Goal: Task Accomplishment & Management: Complete application form

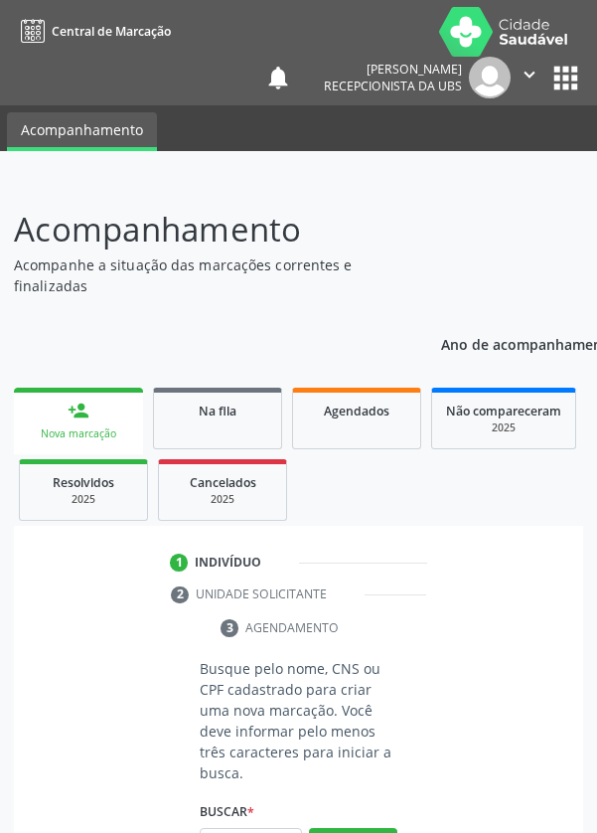
click at [263, 832] on input "text" at bounding box center [251, 845] width 102 height 34
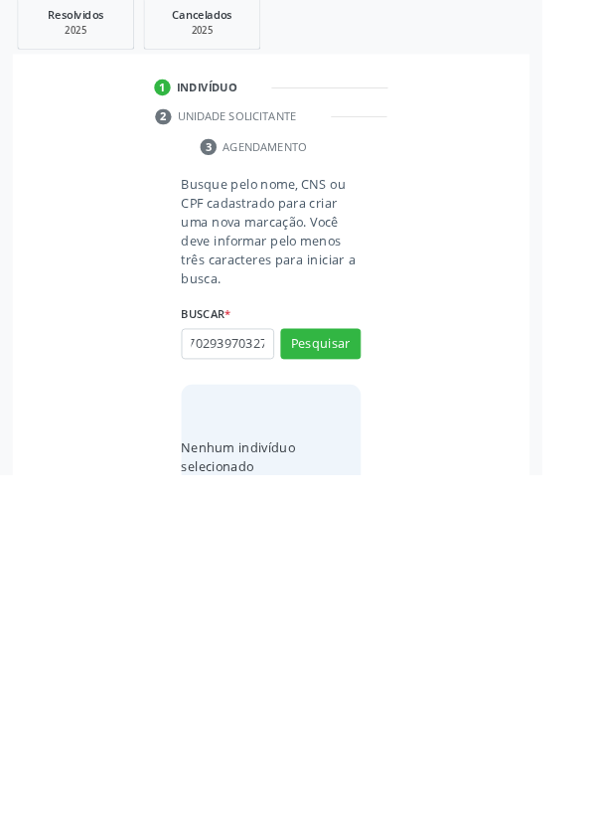
scroll to position [0, 36]
type input "700702939703270"
click at [393, 678] on button "Pesquisar" at bounding box center [353, 689] width 88 height 34
type input "700702939703270"
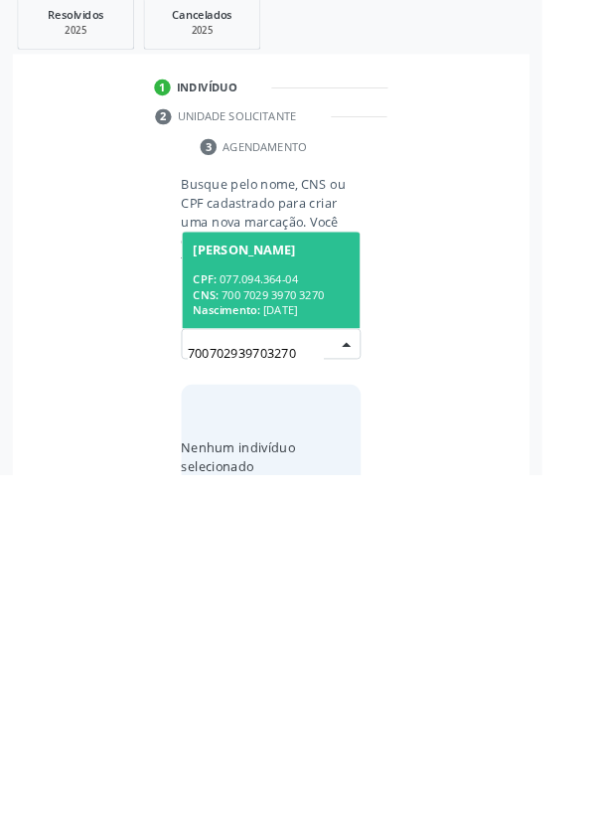
click at [338, 630] on div "CNS: 700 7029 3970 3270" at bounding box center [299, 634] width 172 height 17
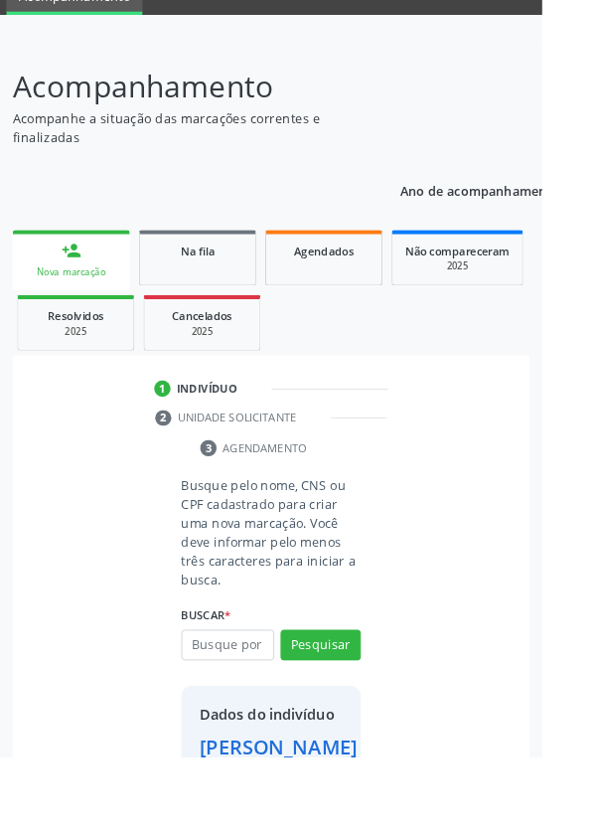
scroll to position [114, 0]
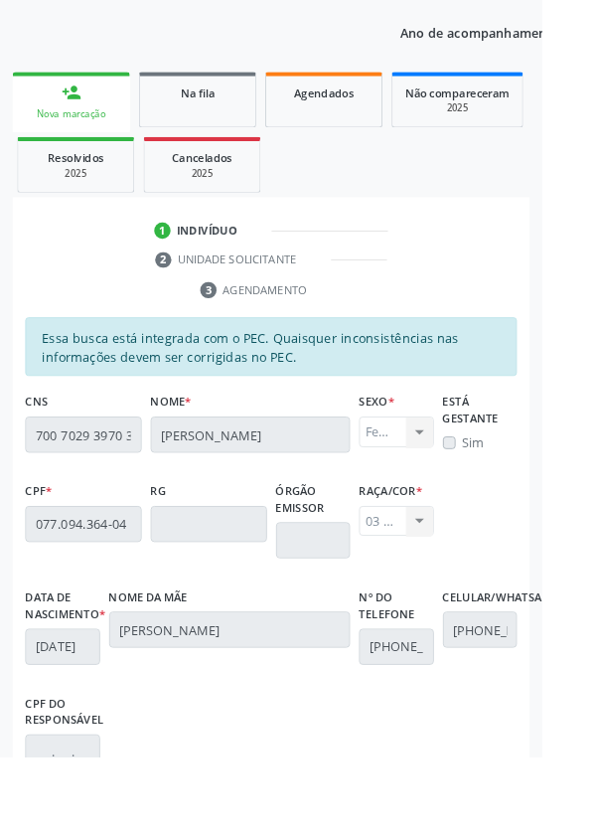
scroll to position [472, 0]
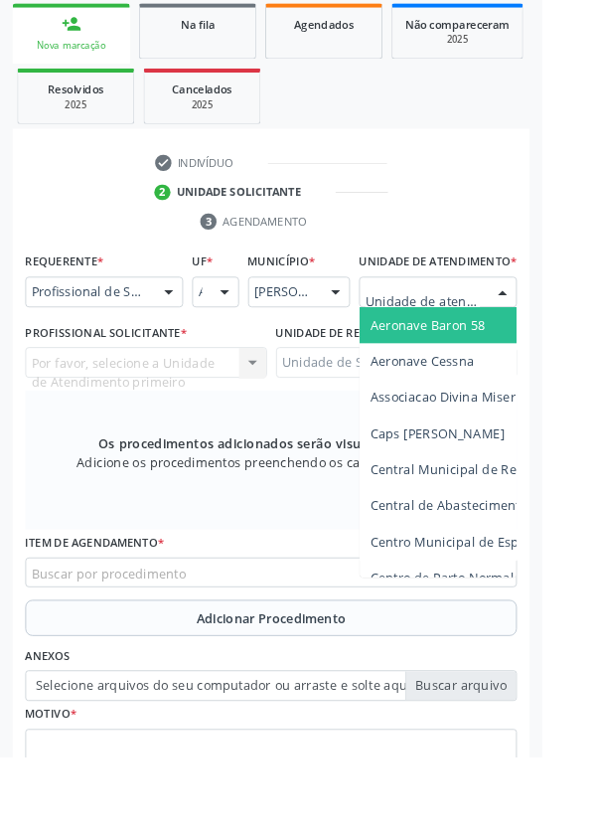
scroll to position [453, 0]
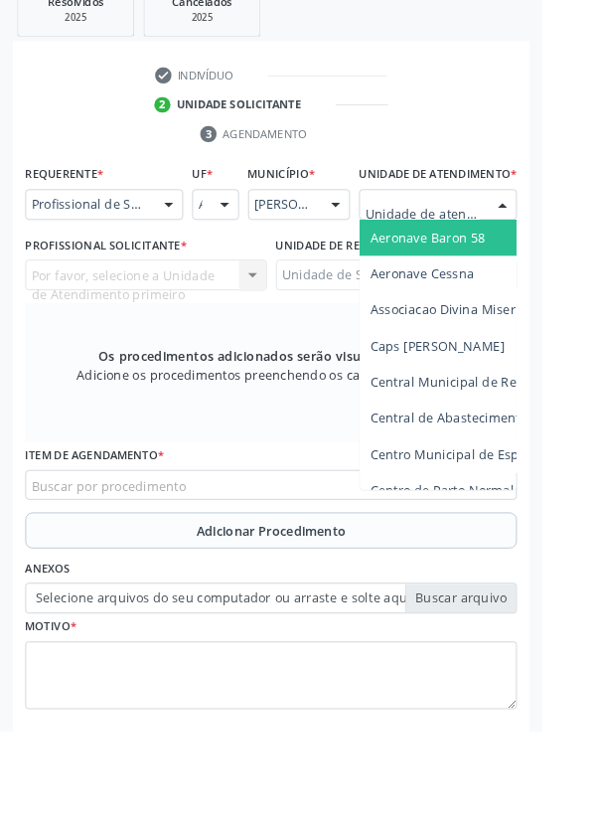
click at [188, 245] on div at bounding box center [186, 254] width 30 height 34
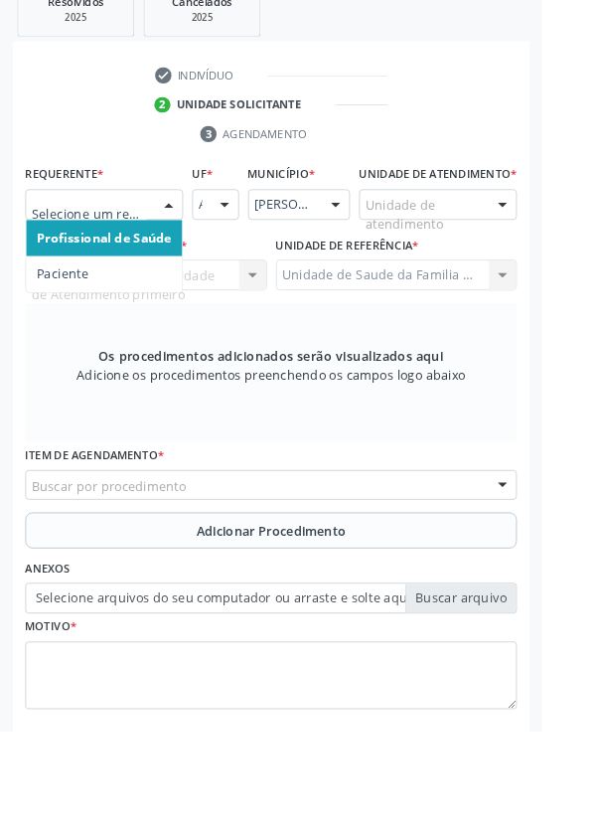
click at [128, 326] on span "Paciente" at bounding box center [115, 329] width 172 height 40
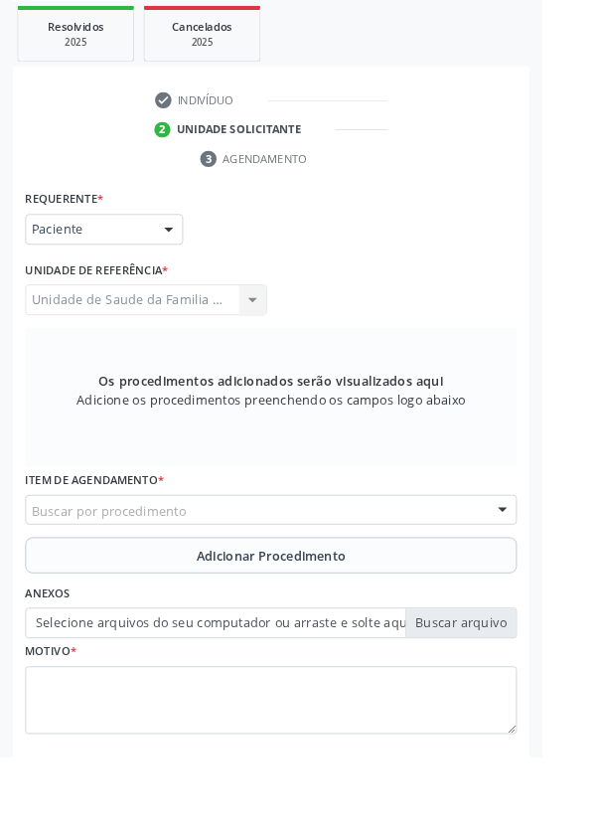
click at [342, 550] on div "Buscar por procedimento" at bounding box center [299, 562] width 542 height 34
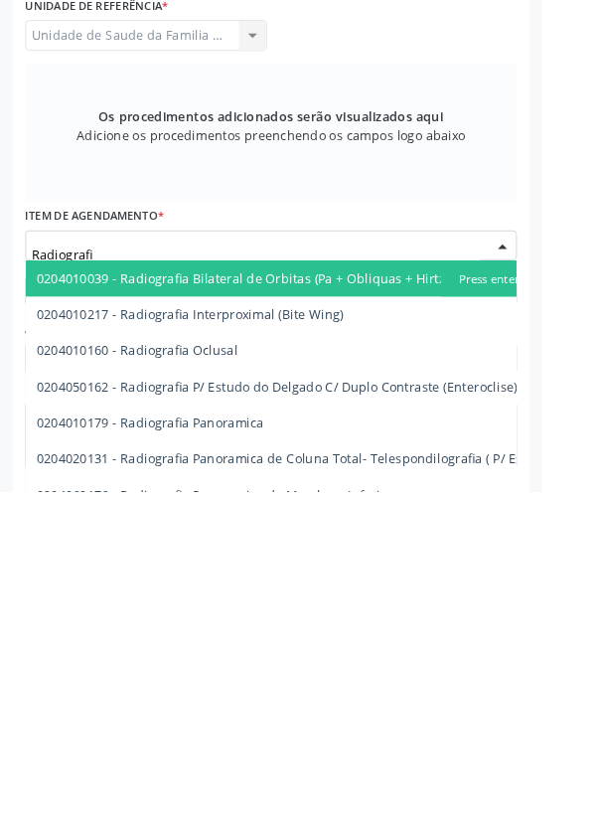
type input "Radiografia"
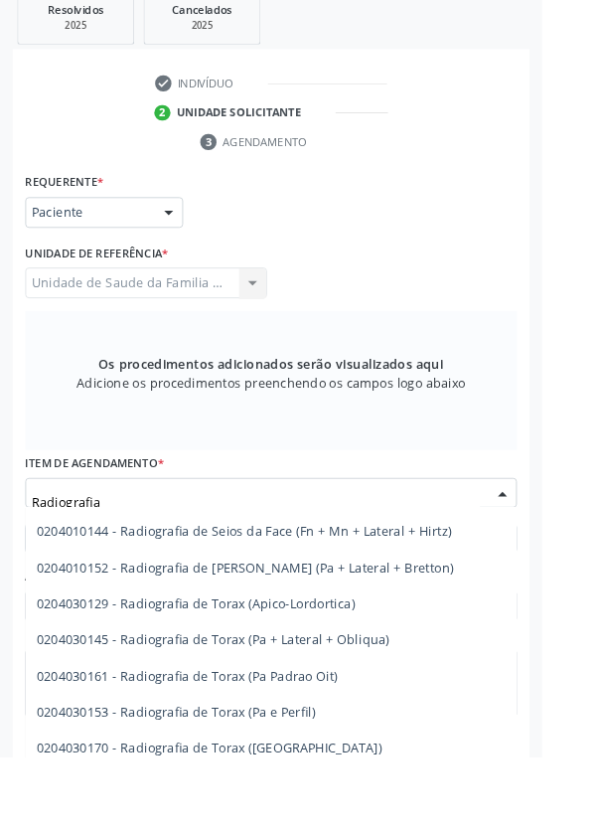
scroll to position [2565, 0]
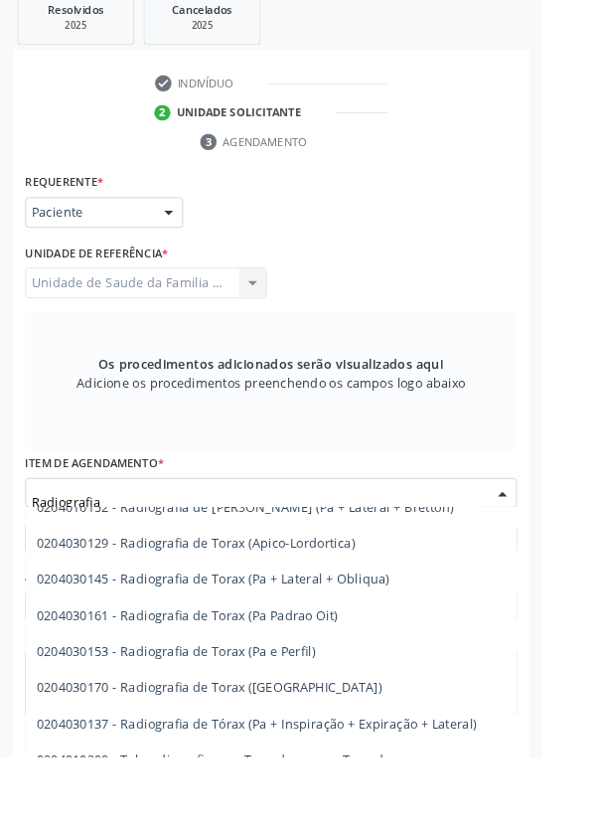
click at [336, 711] on span "0204030153 - Radiografia de Torax (Pa e Perfil)" at bounding box center [194, 716] width 307 height 19
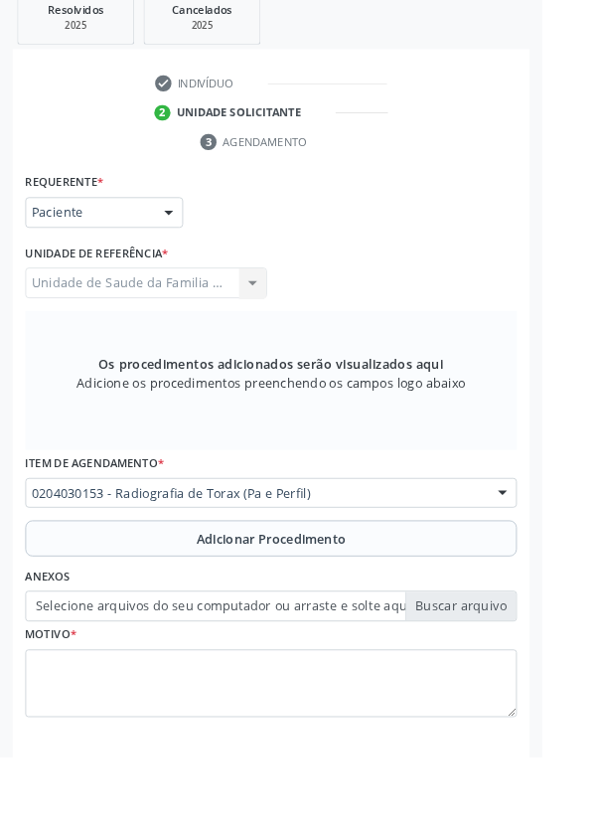
click at [337, 578] on button "Adicionar Procedimento" at bounding box center [299, 593] width 542 height 40
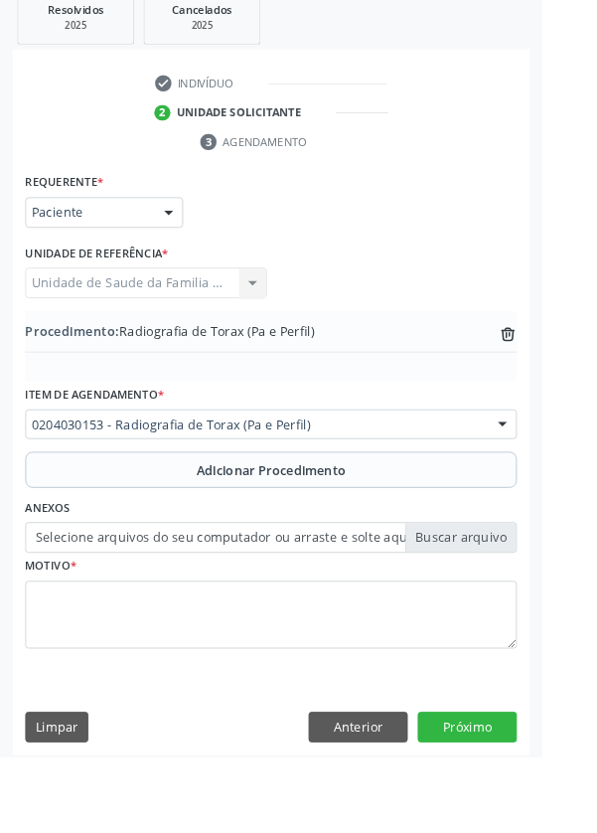
scroll to position [396, 0]
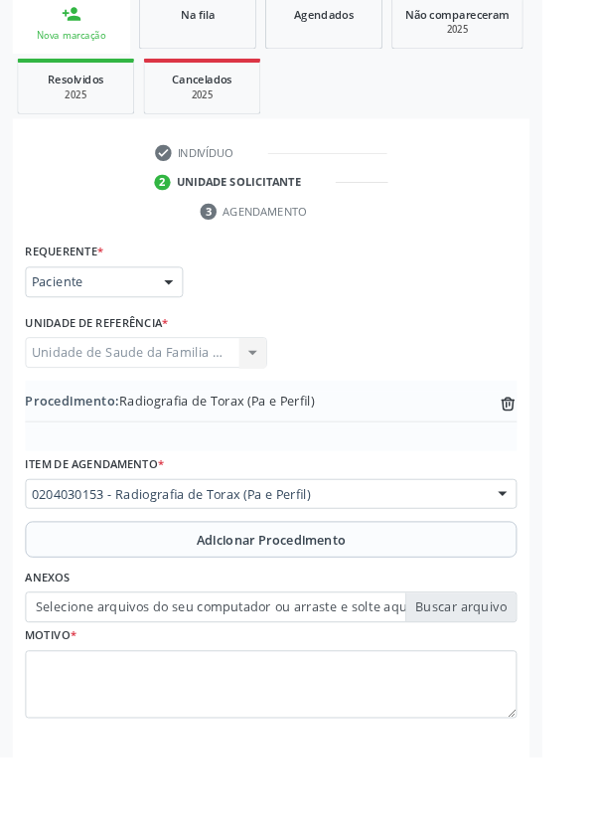
click at [519, 663] on label "Selecione arquivos do seu computador ou arraste e solte aqui" at bounding box center [299, 668] width 542 height 34
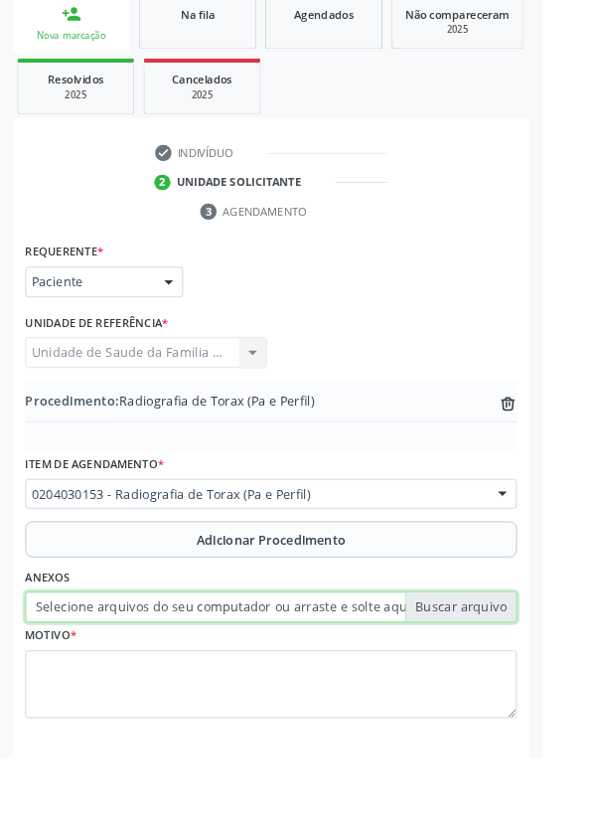
click at [519, 663] on input "Selecione arquivos do seu computador ou arraste e solte aqui" at bounding box center [299, 668] width 542 height 34
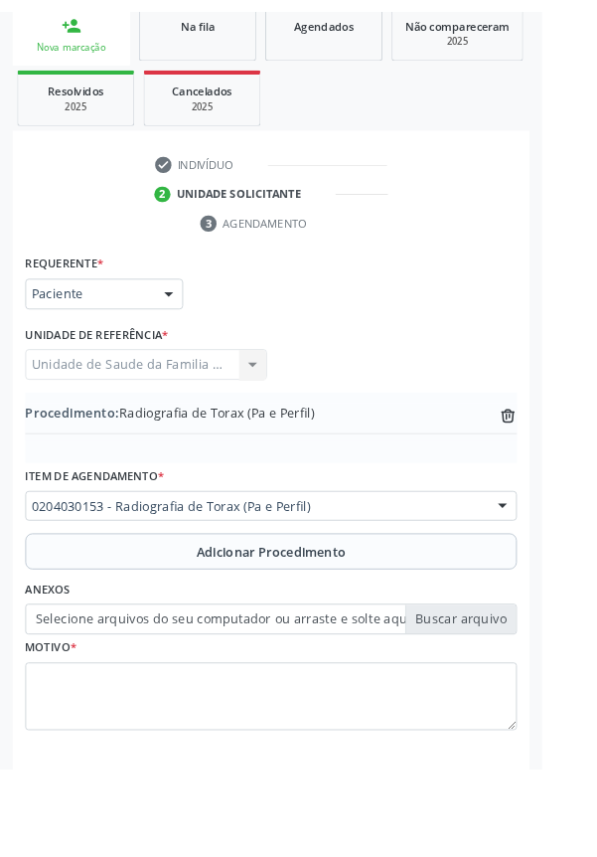
scroll to position [369, 0]
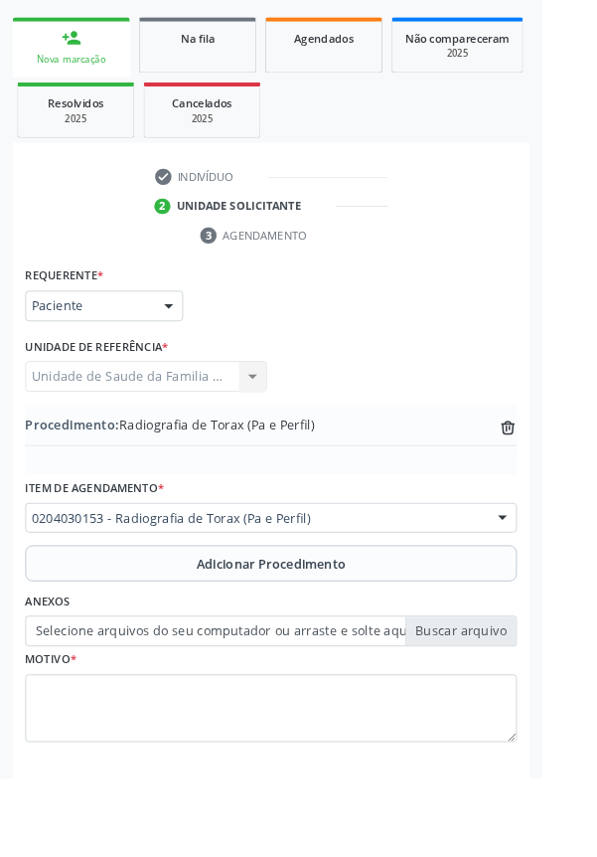
type input "C:\fakepath\17594253901171834117368127238644.jpg"
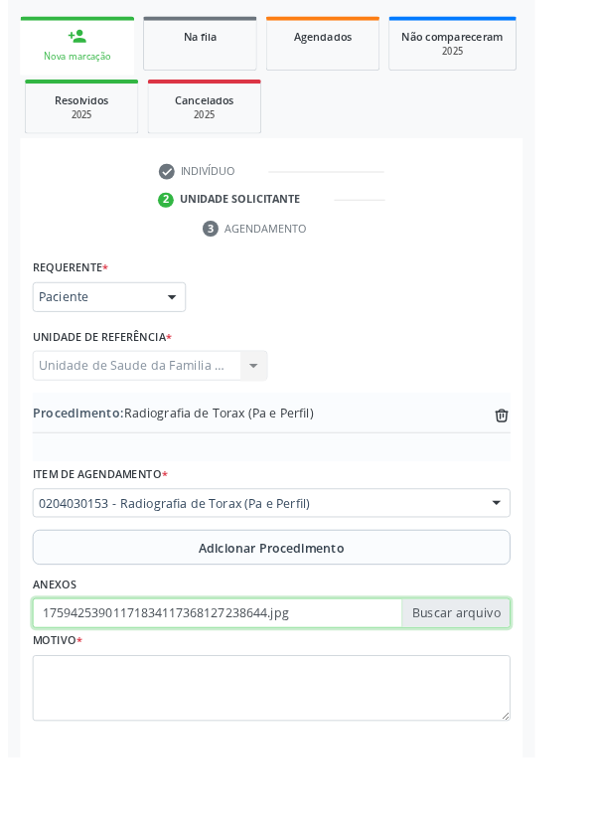
scroll to position [396, 0]
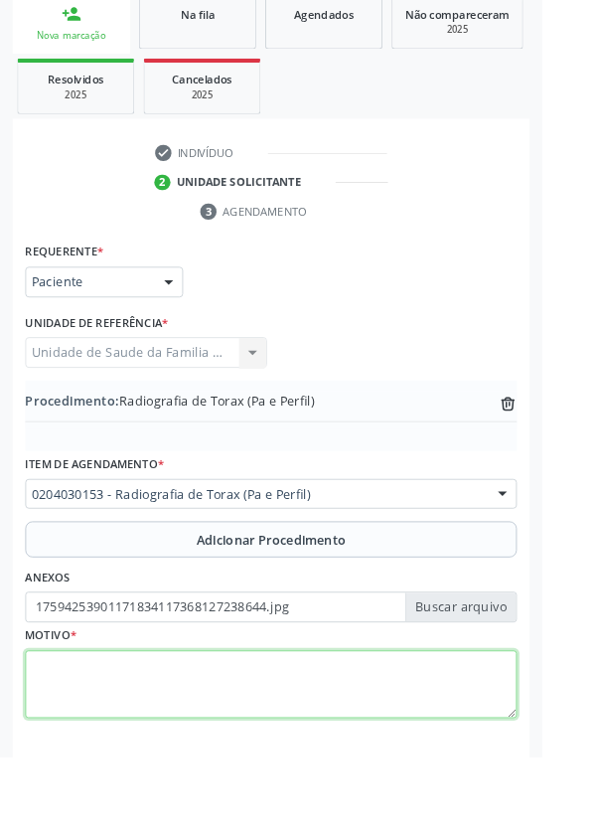
click at [251, 737] on textarea at bounding box center [299, 754] width 542 height 76
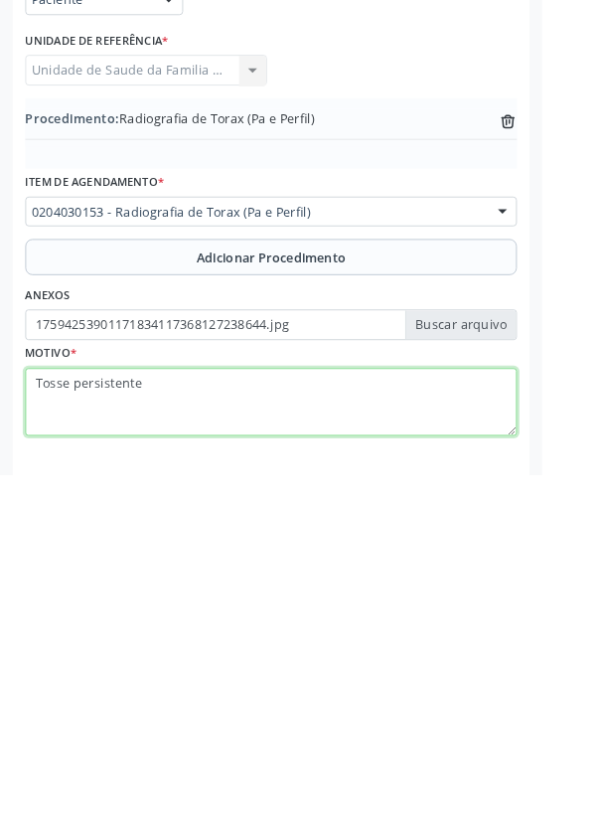
type textarea "Tosse persistente"
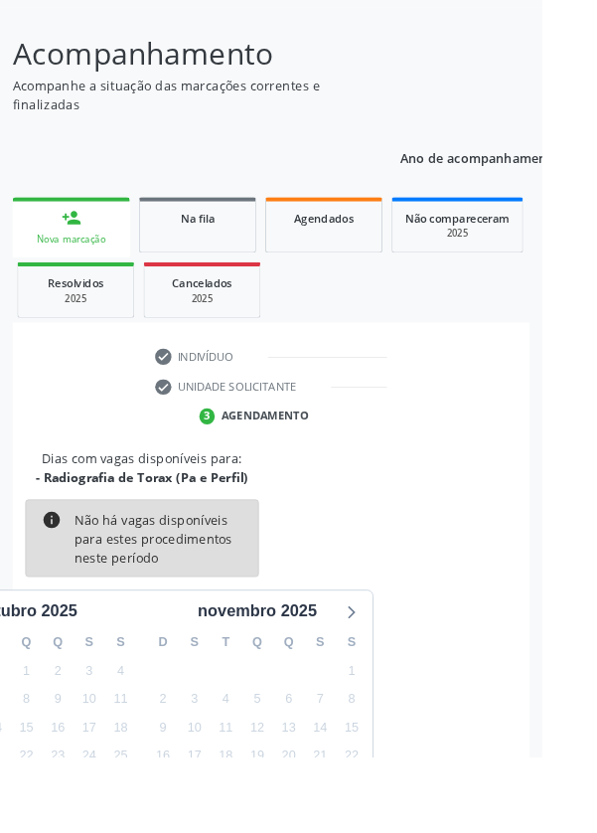
scroll to position [165, 0]
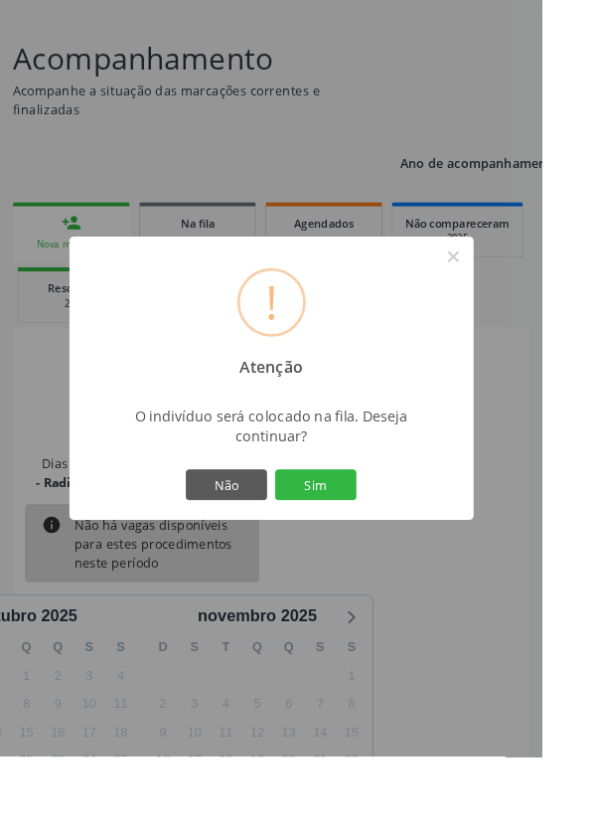
click at [393, 551] on button "Sim" at bounding box center [347, 534] width 89 height 34
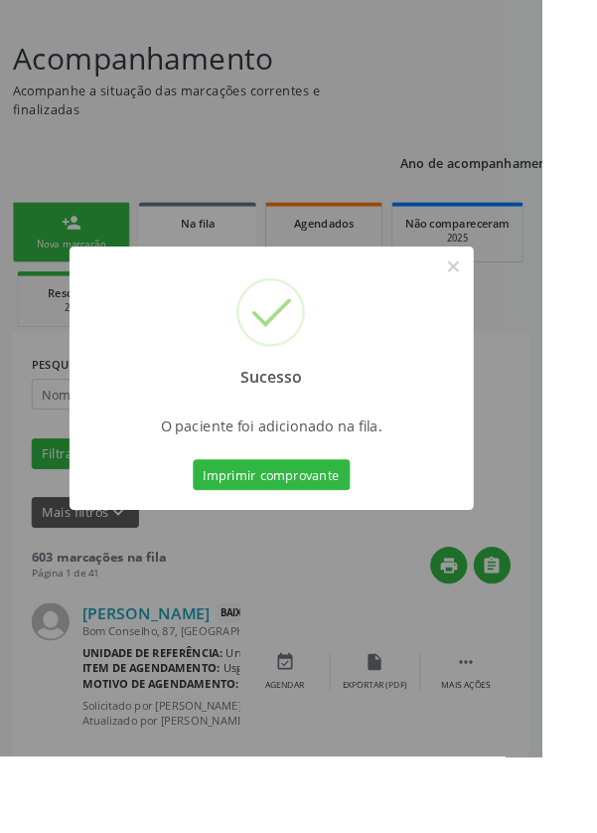
scroll to position [0, 0]
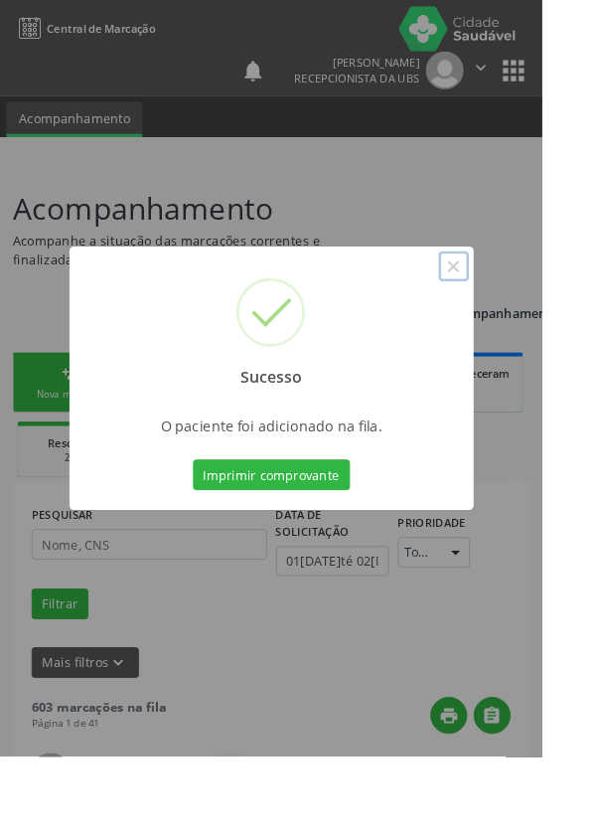
click at [517, 310] on button "×" at bounding box center [500, 293] width 34 height 34
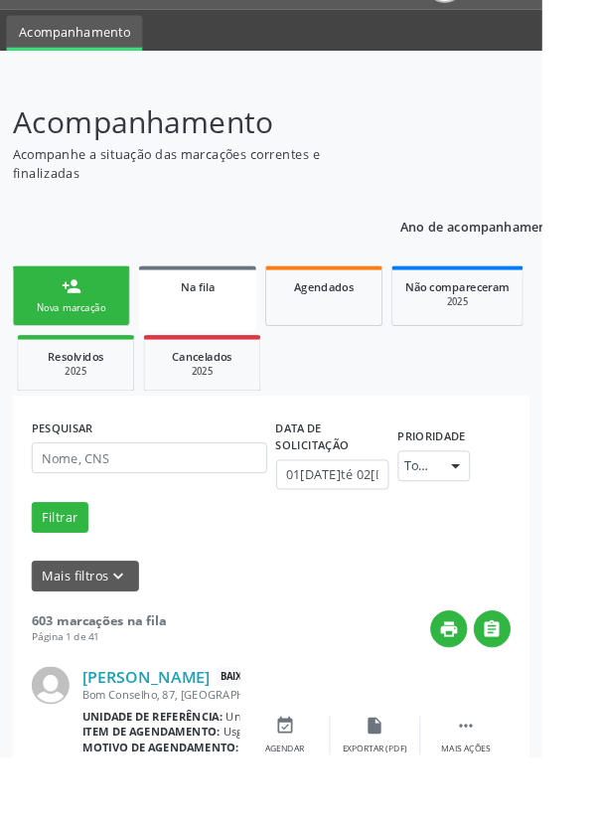
scroll to position [201, 0]
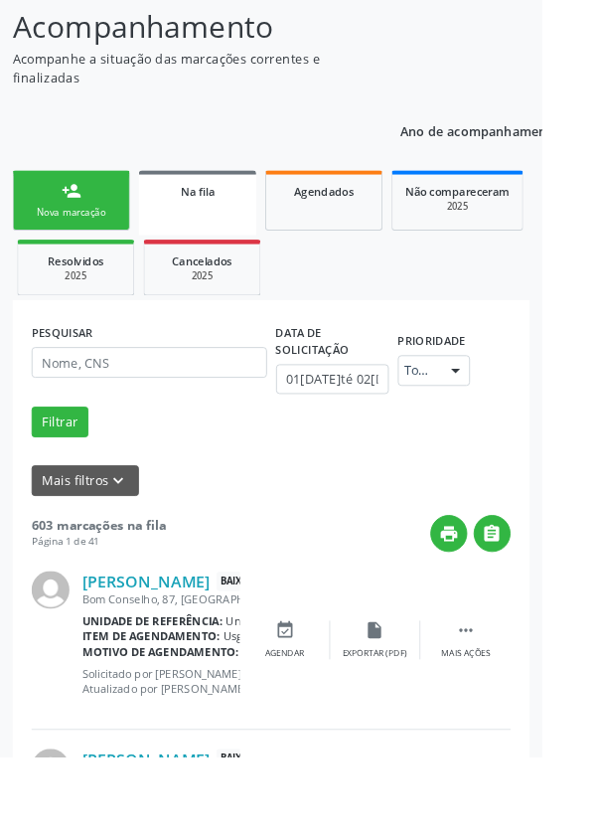
click at [96, 216] on link "person_add Nova marcação" at bounding box center [78, 220] width 129 height 67
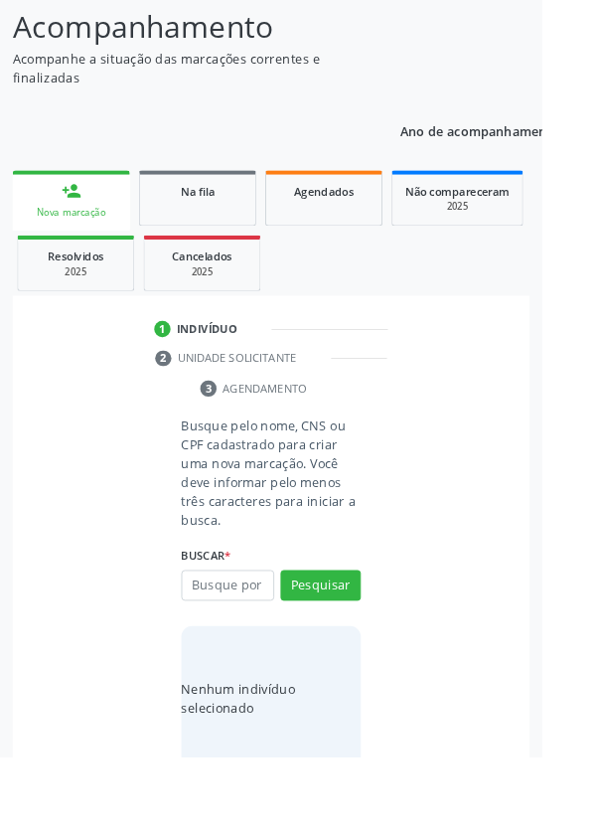
scroll to position [156, 0]
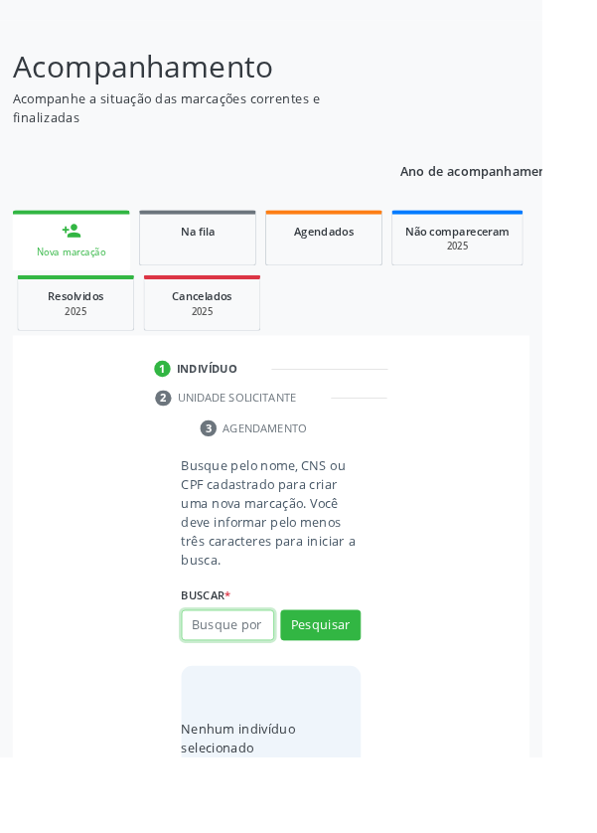
click at [257, 684] on input "text" at bounding box center [251, 689] width 102 height 34
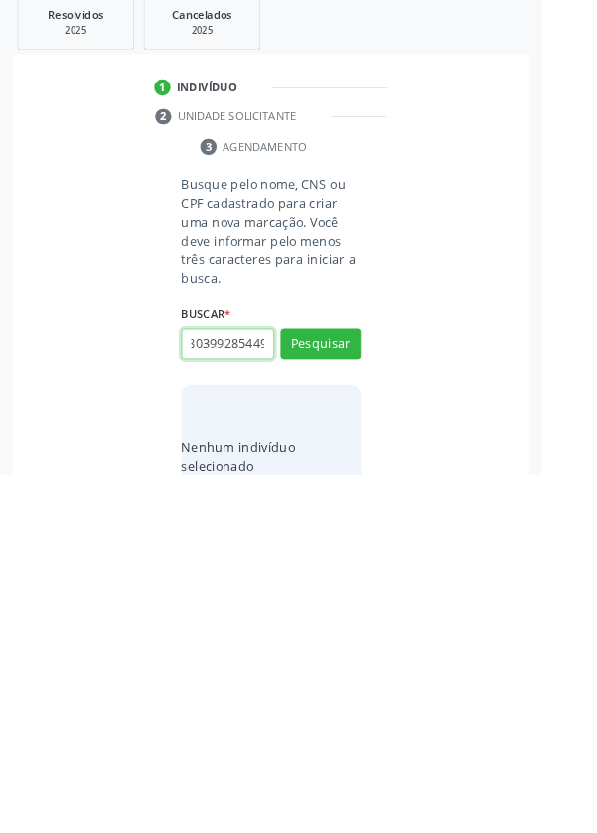
scroll to position [0, 36]
type input "700803992854490"
click at [357, 673] on button "Pesquisar" at bounding box center [353, 689] width 88 height 34
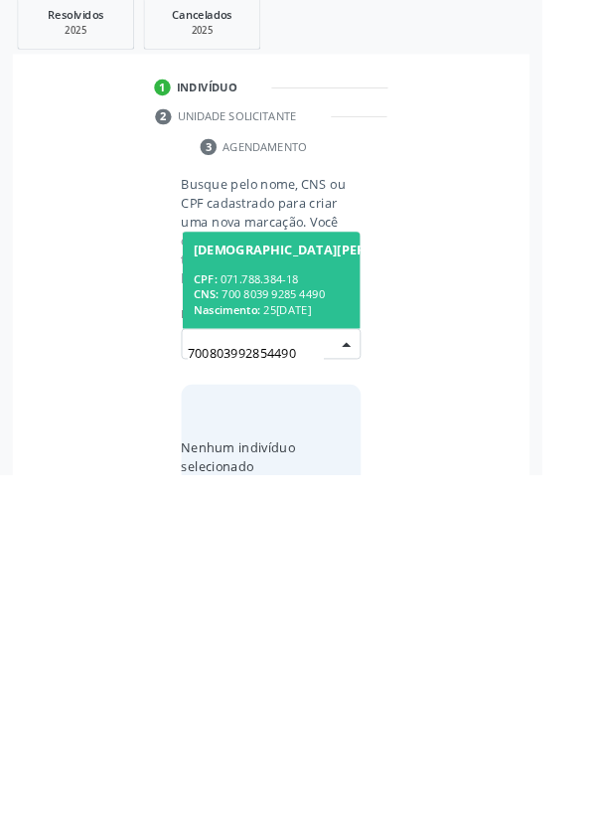
click at [336, 620] on div "CPF: 071.788.384-18" at bounding box center [348, 617] width 271 height 17
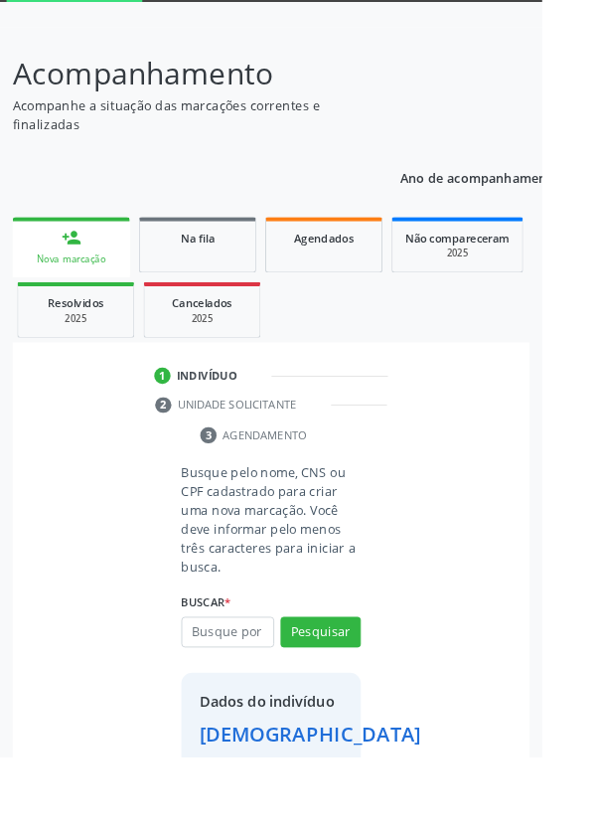
scroll to position [147, 0]
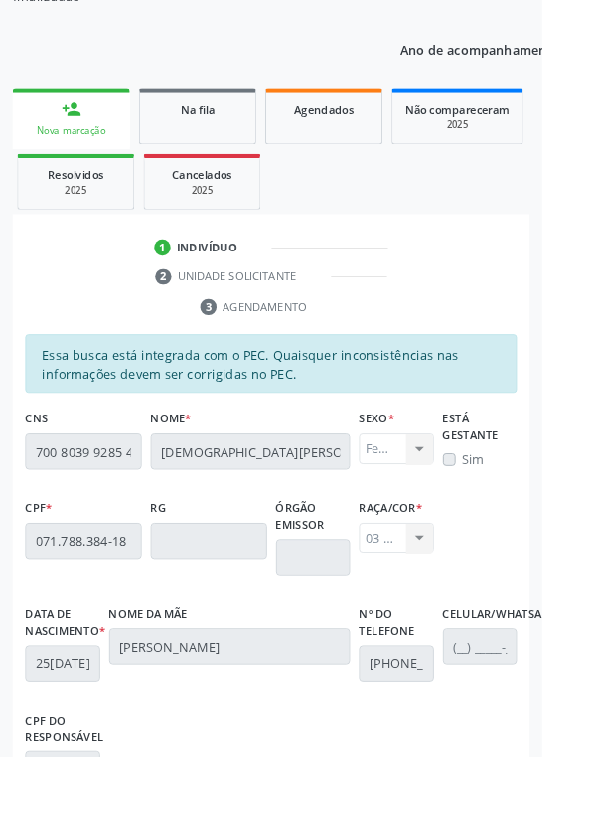
scroll to position [472, 0]
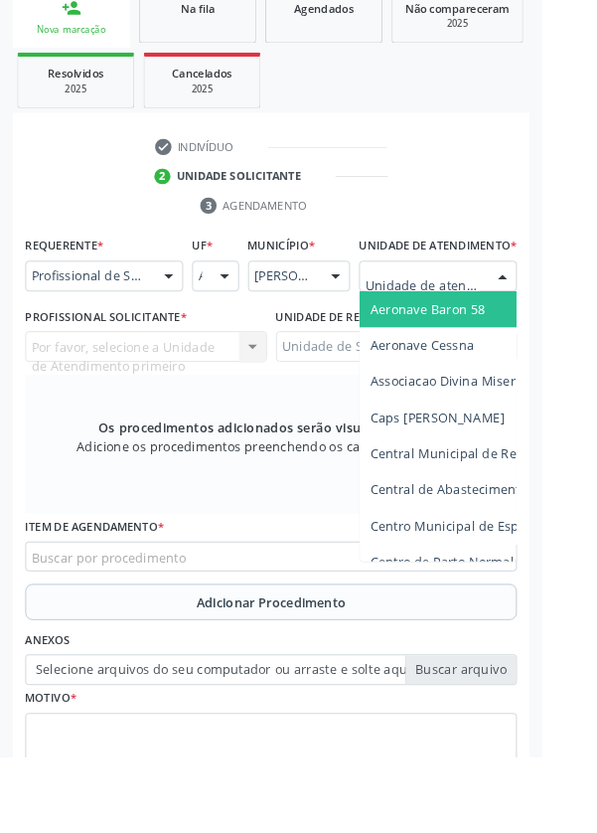
scroll to position [461, 0]
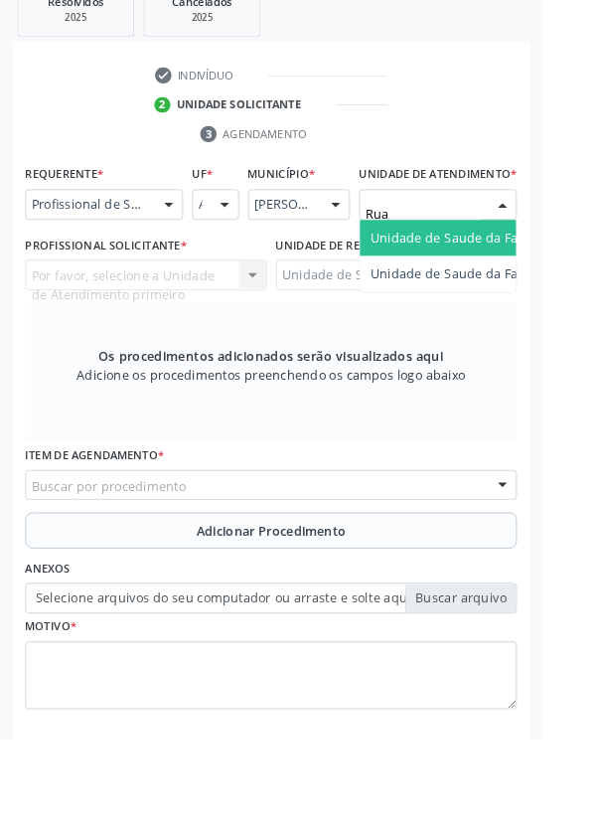
type input "Rua n"
click at [516, 274] on input "Rua n" at bounding box center [466, 255] width 126 height 40
click at [519, 290] on span "Unidade de Saude da Familia Rua [GEOGRAPHIC_DATA]" at bounding box center [593, 280] width 369 height 19
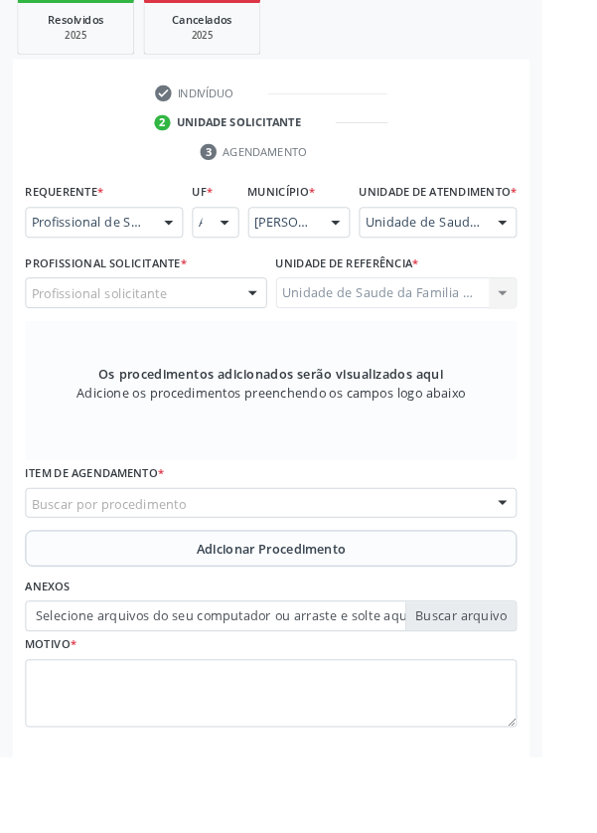
click at [201, 339] on div "Profissional solicitante" at bounding box center [161, 322] width 266 height 34
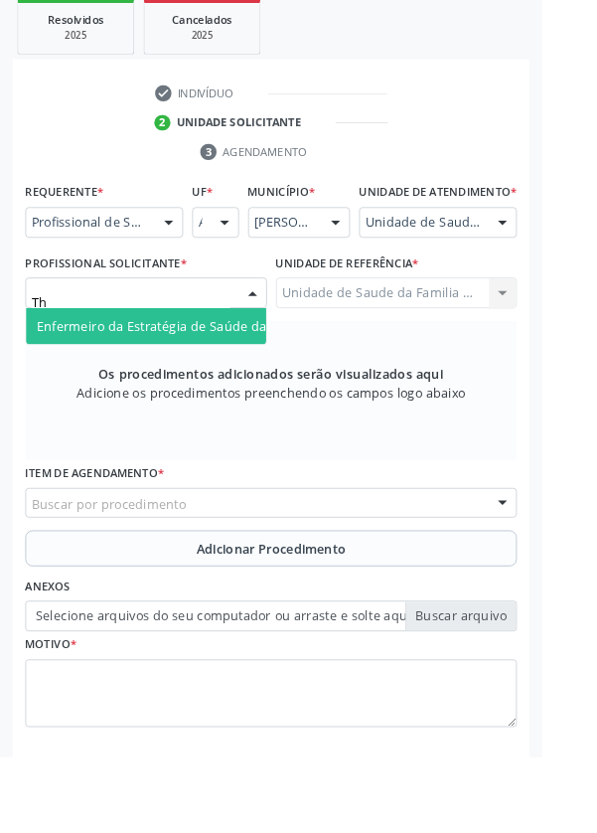
type input "Tha"
click at [241, 368] on span "Enfermeiro da Estratégia de Saúde da Família - [PERSON_NAME]" at bounding box center [255, 358] width 429 height 19
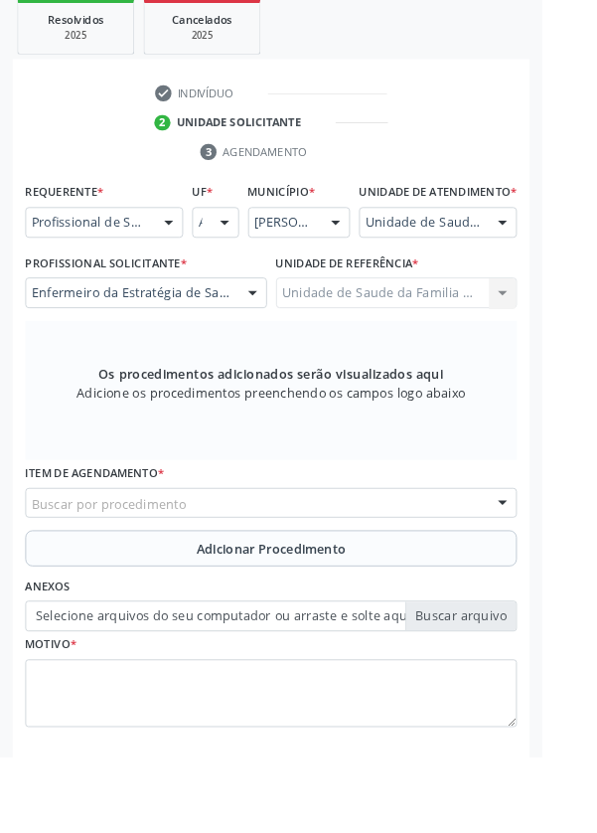
click at [346, 571] on div "Buscar por procedimento" at bounding box center [299, 554] width 542 height 34
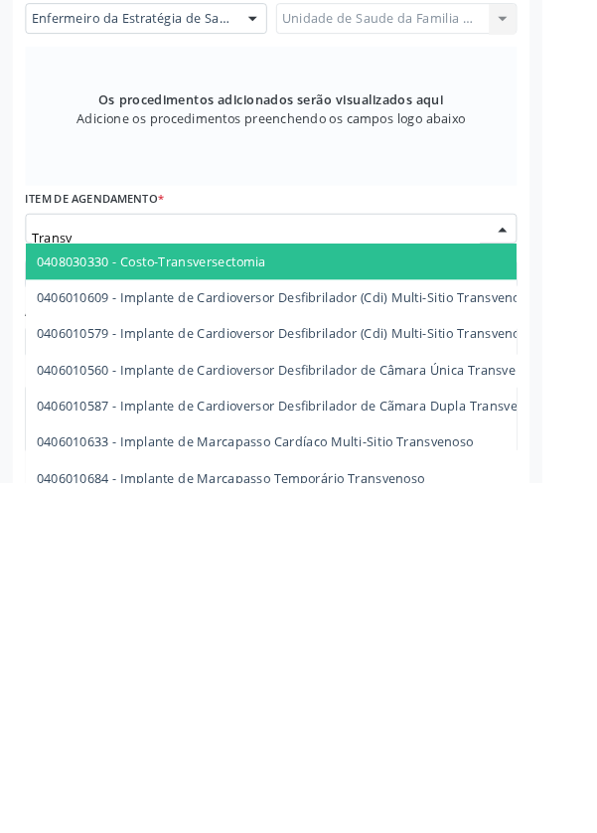
type input "Transva"
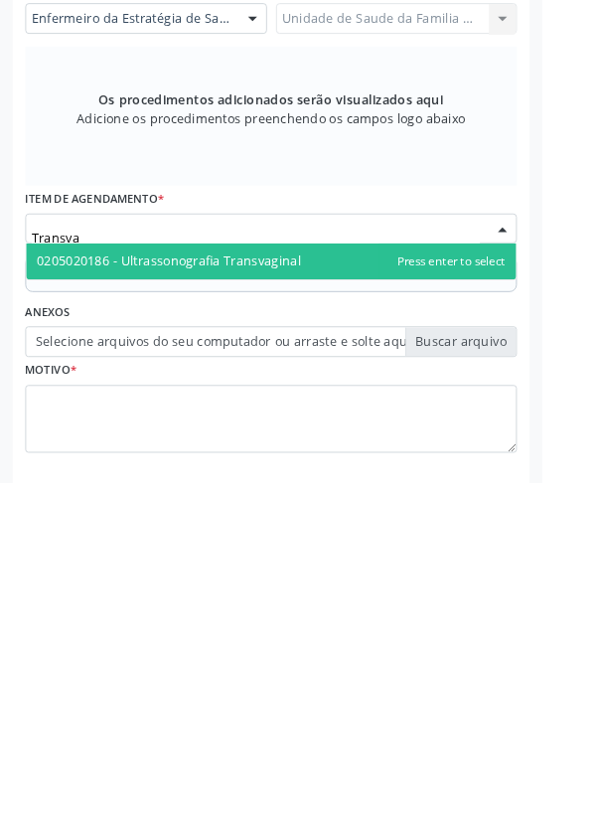
click at [314, 598] on span "0205020186 - Ultrassonografia Transvaginal" at bounding box center [186, 588] width 291 height 19
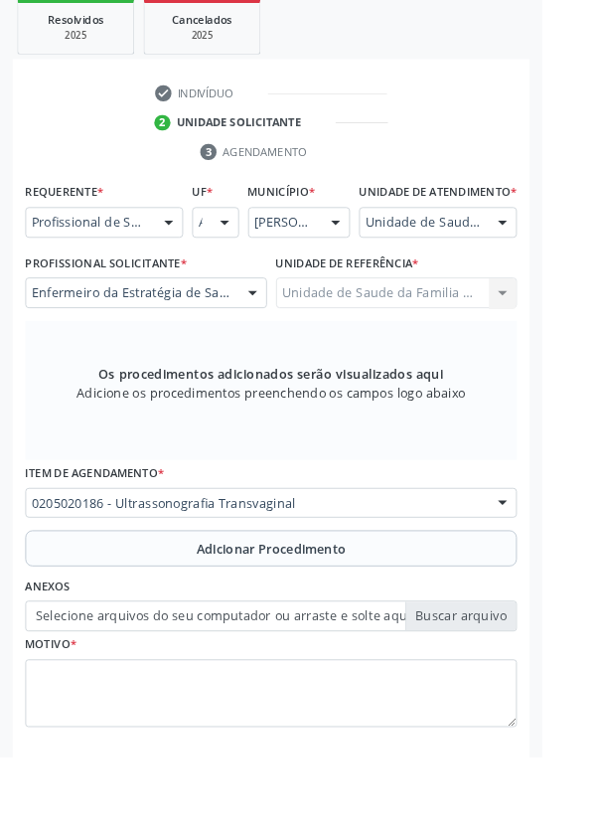
click at [351, 614] on span "Adicionar Procedimento" at bounding box center [299, 603] width 165 height 21
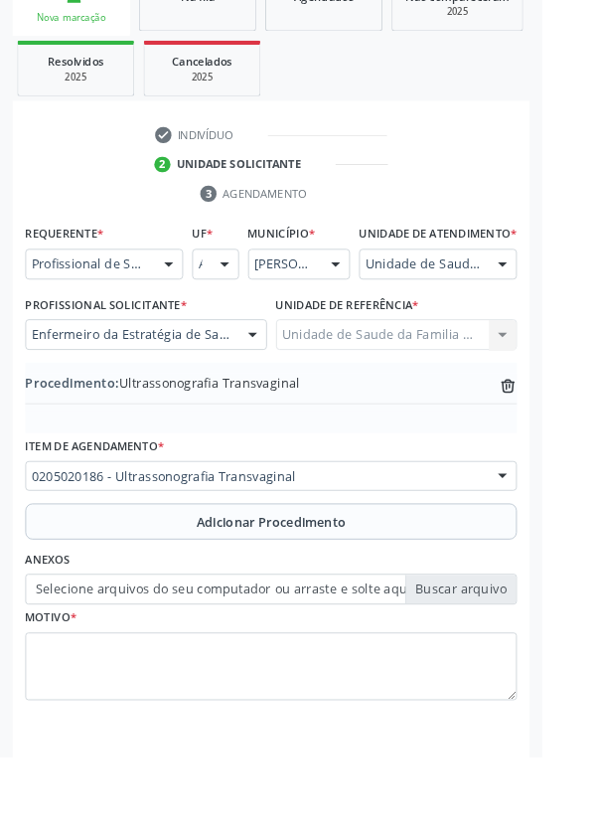
click at [504, 663] on label "Selecione arquivos do seu computador ou arraste e solte aqui" at bounding box center [299, 649] width 542 height 34
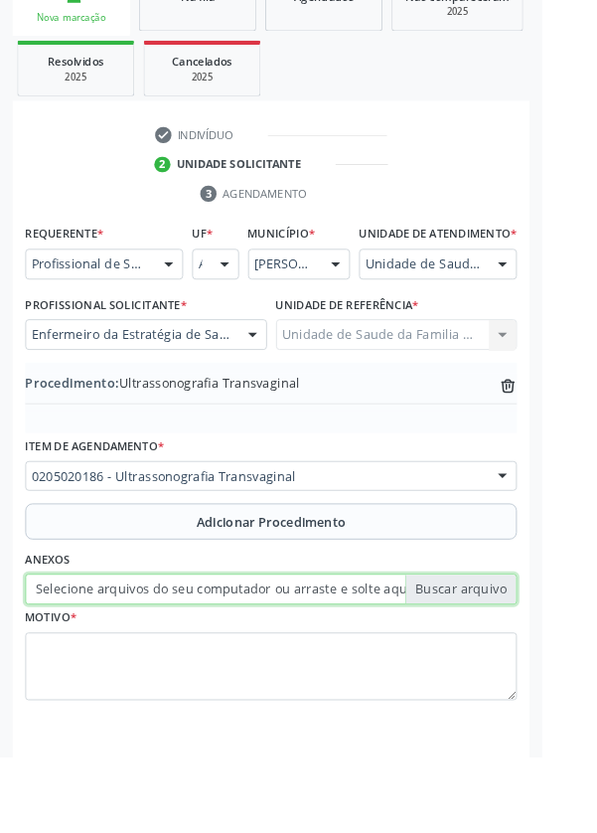
click at [504, 663] on input "Selecione arquivos do seu computador ou arraste e solte aqui" at bounding box center [299, 649] width 542 height 34
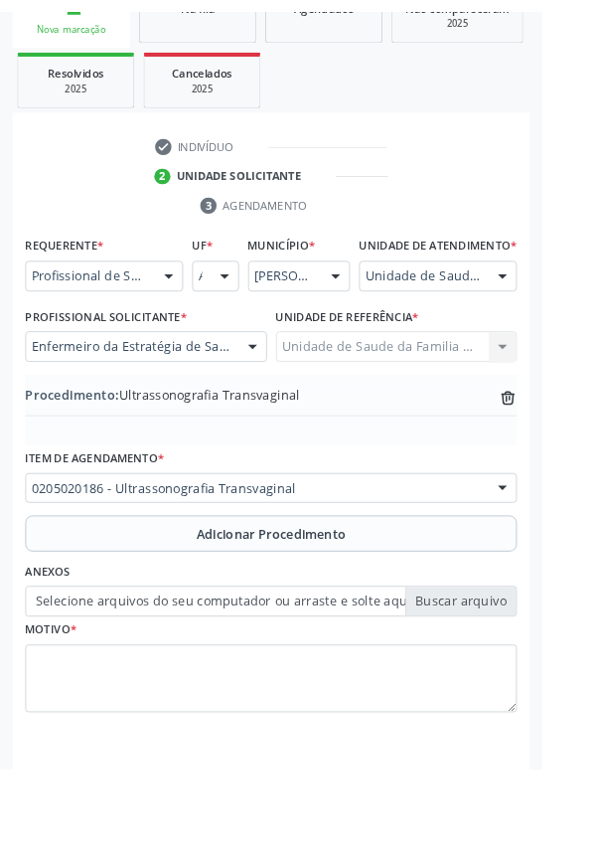
scroll to position [388, 0]
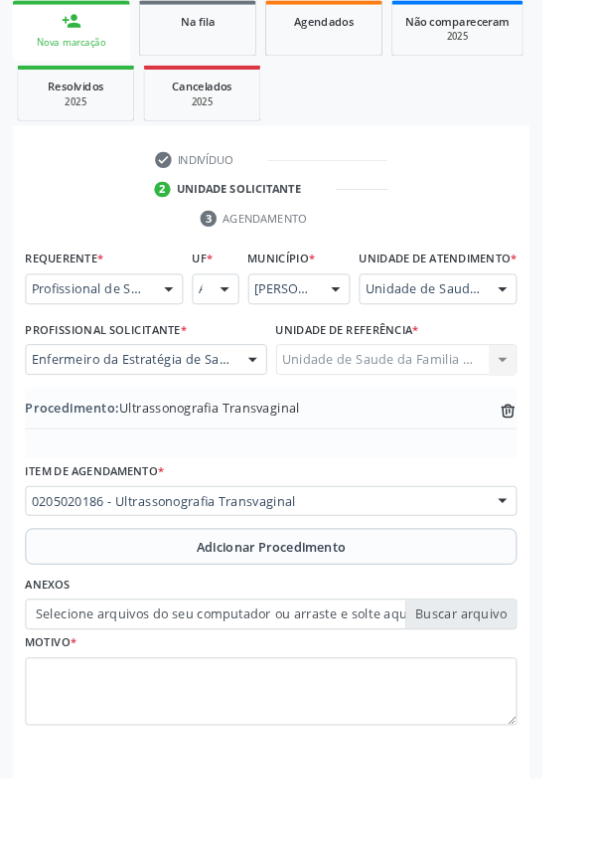
type input "C:\fakepath\17594258888761392378984419302857.jpg"
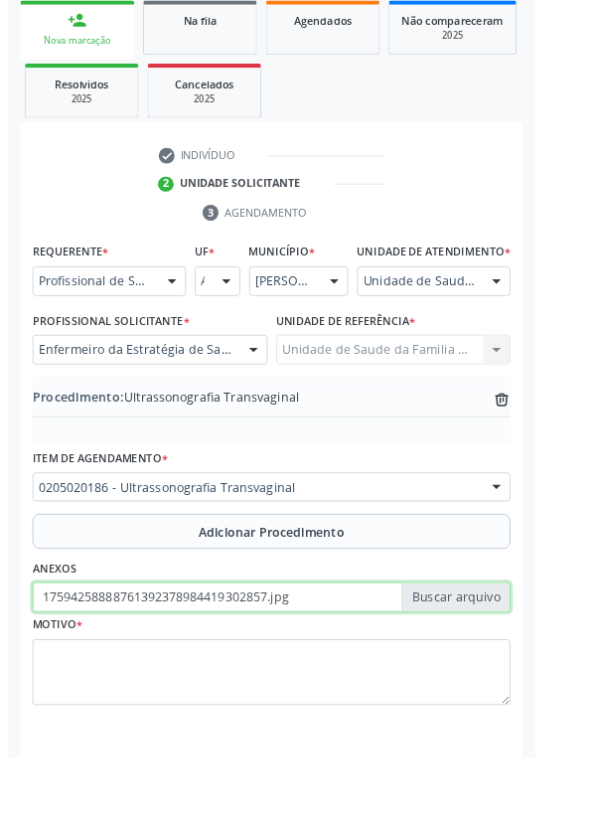
scroll to position [414, 0]
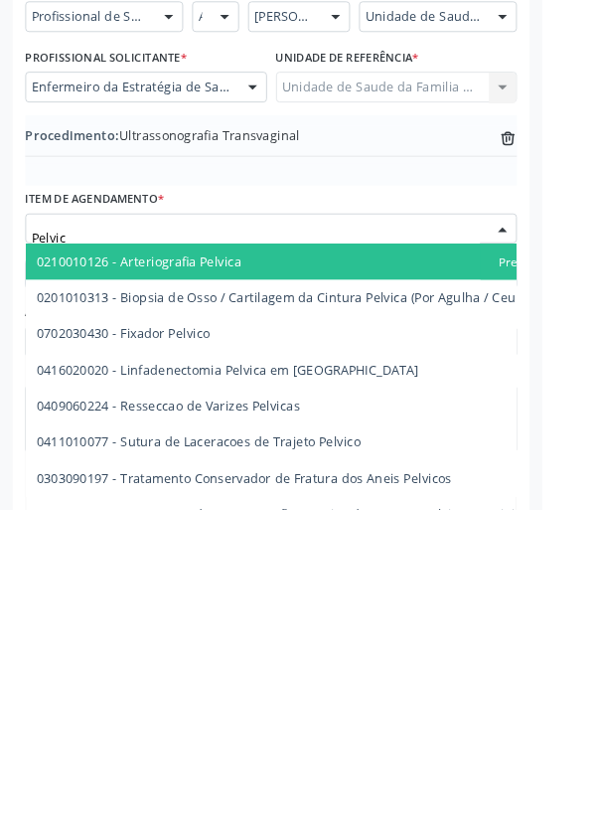
type input "Pelvica"
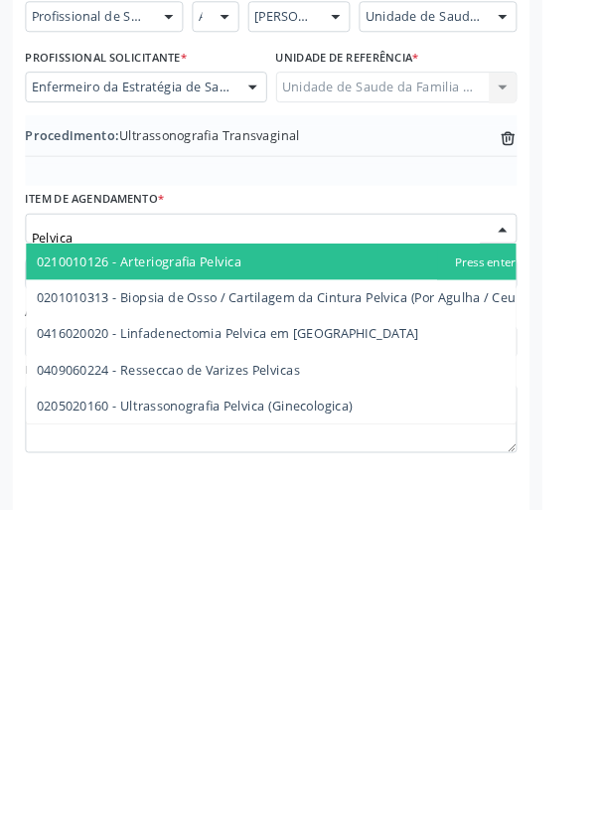
click at [376, 729] on span "0205020160 - Ultrassonografia Pelvica (Ginecologica)" at bounding box center [215, 719] width 348 height 19
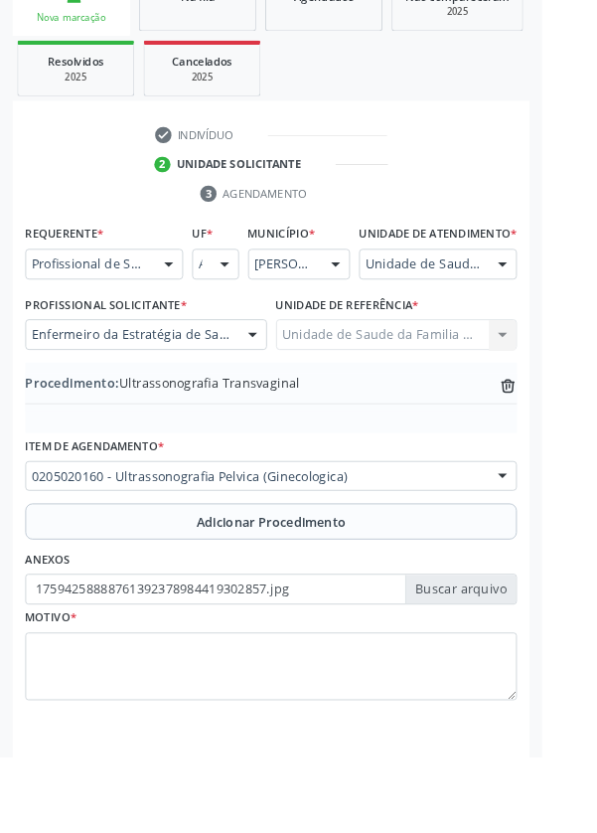
click at [354, 583] on span "Adicionar Procedimento" at bounding box center [299, 575] width 165 height 21
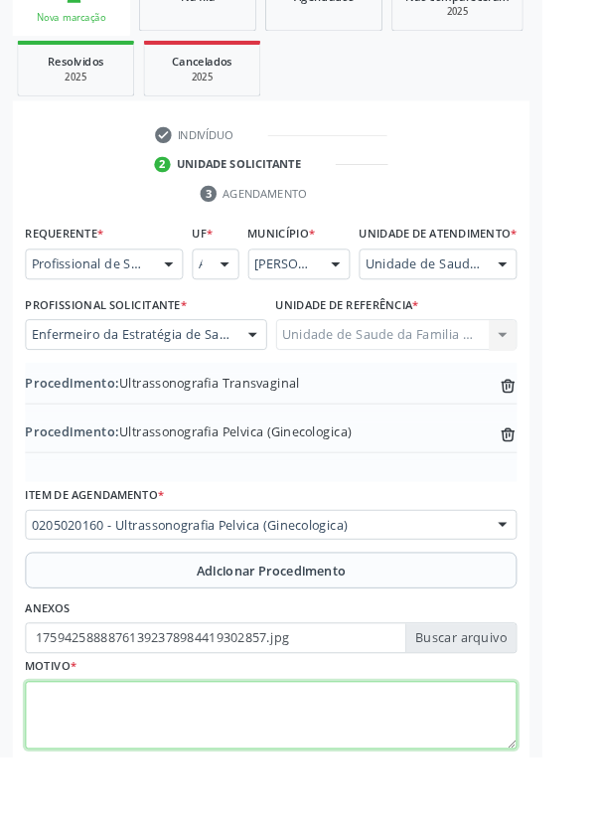
click at [216, 785] on textarea at bounding box center [299, 788] width 542 height 76
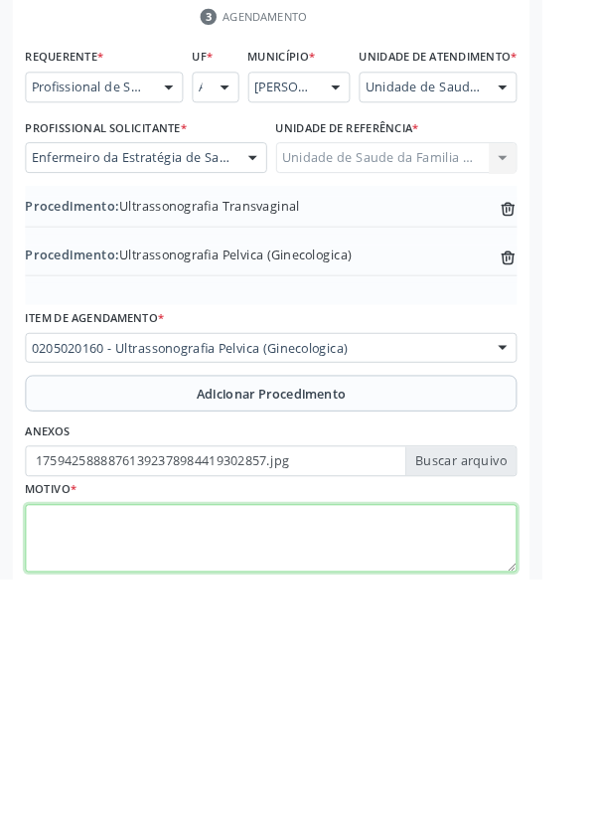
scroll to position [467, 0]
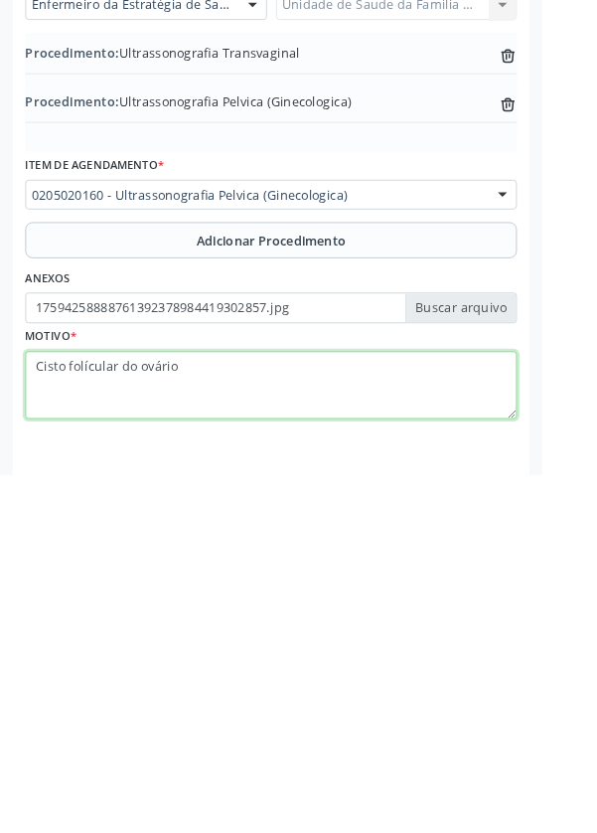
type textarea "Cisto folícular do ovário"
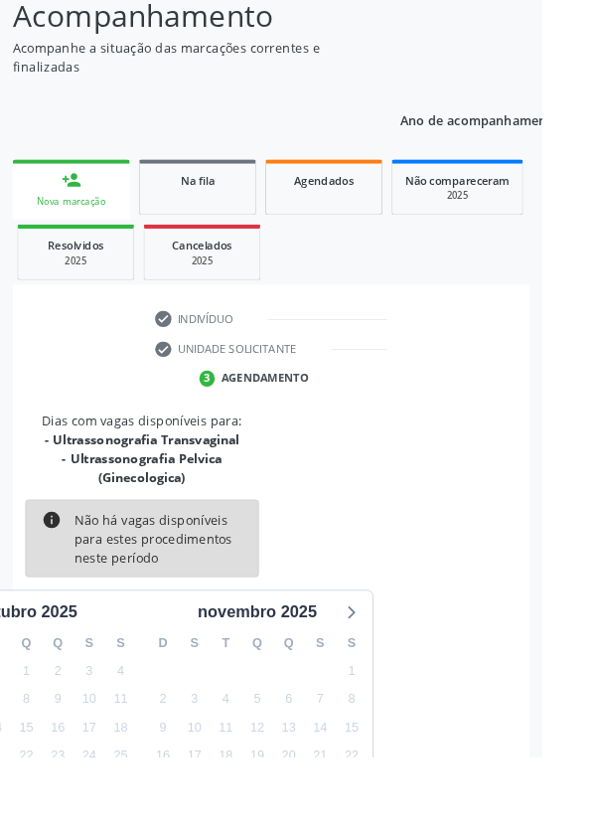
scroll to position [207, 0]
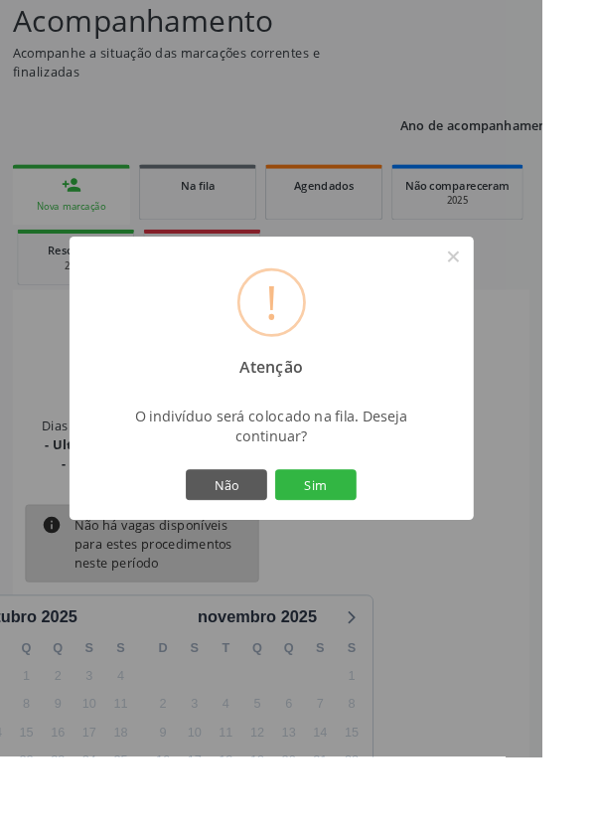
click at [393, 551] on button "Sim" at bounding box center [347, 534] width 89 height 34
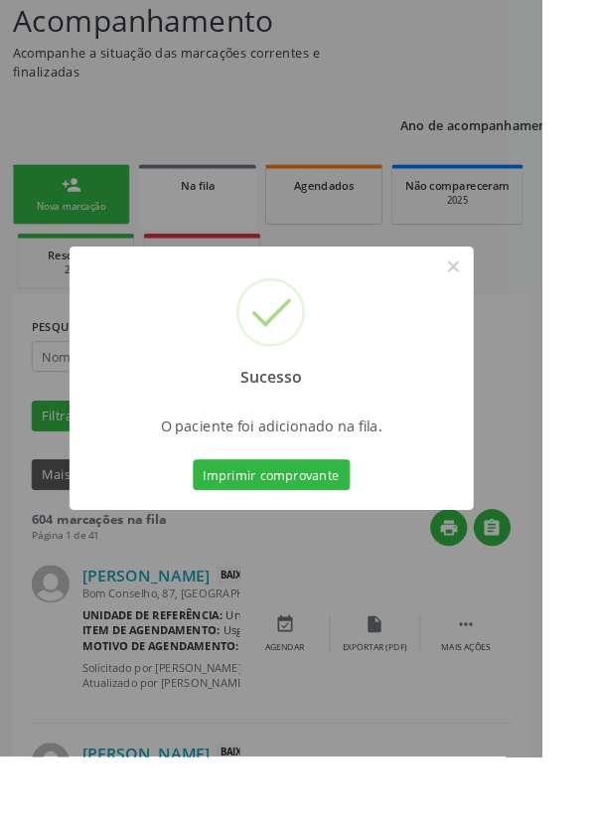
scroll to position [0, 0]
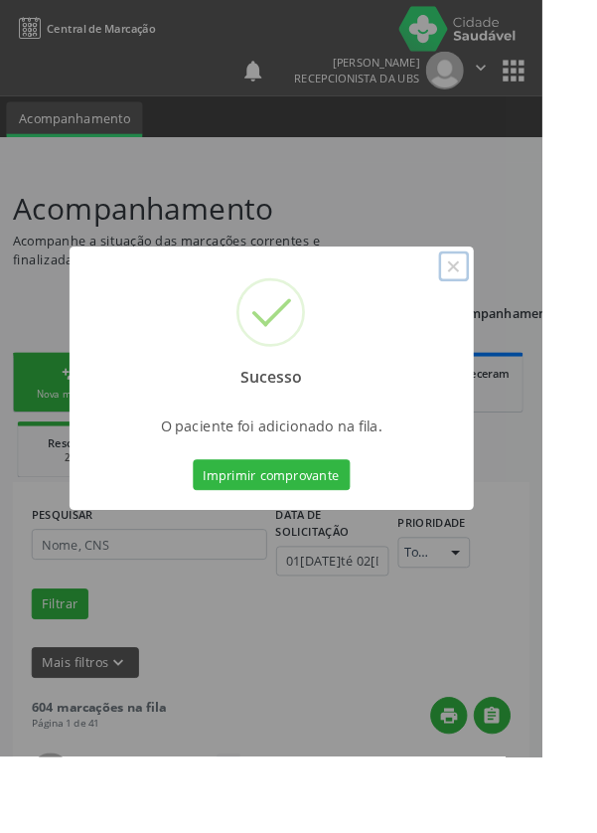
click at [517, 310] on button "×" at bounding box center [500, 293] width 34 height 34
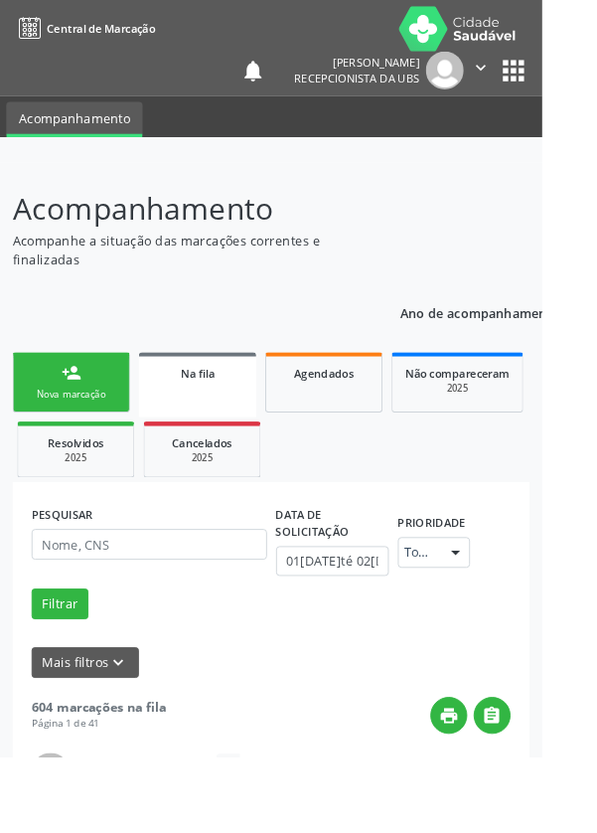
click at [81, 433] on div "Nova marcação" at bounding box center [78, 433] width 99 height 15
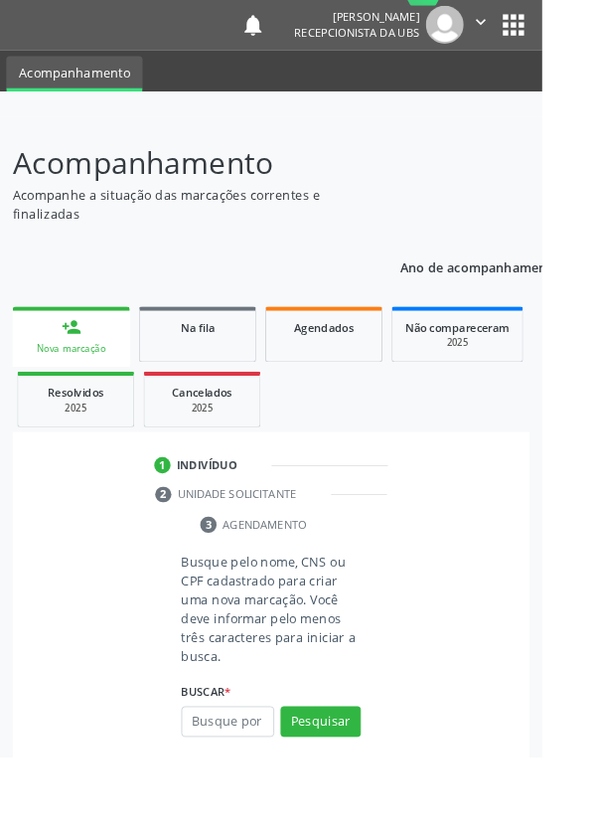
scroll to position [50, 0]
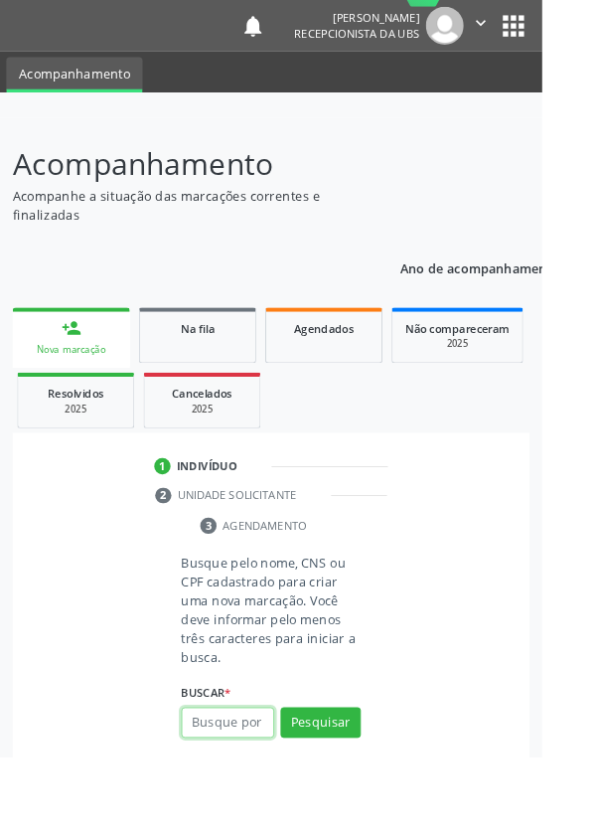
click at [256, 794] on input "text" at bounding box center [251, 795] width 102 height 34
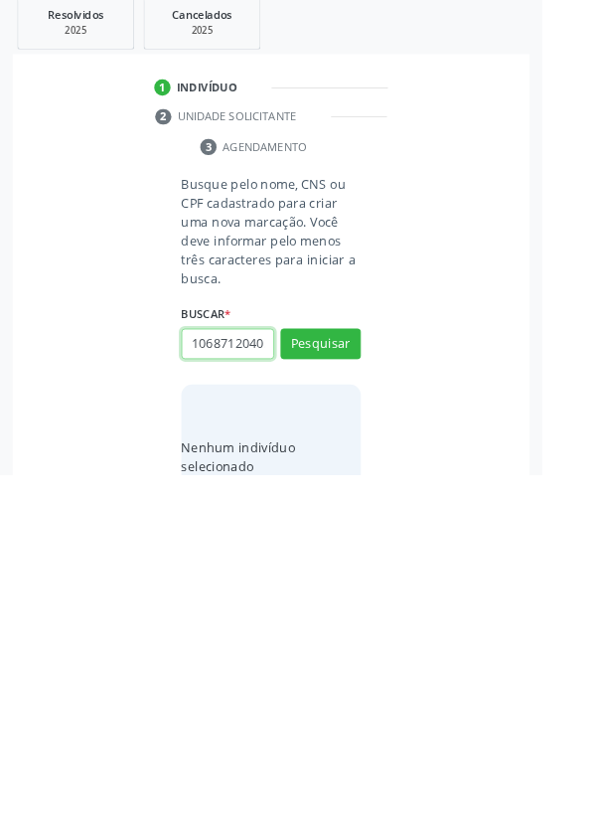
scroll to position [0, 4]
type input "10687120403"
click at [383, 683] on button "Pesquisar" at bounding box center [353, 689] width 88 height 34
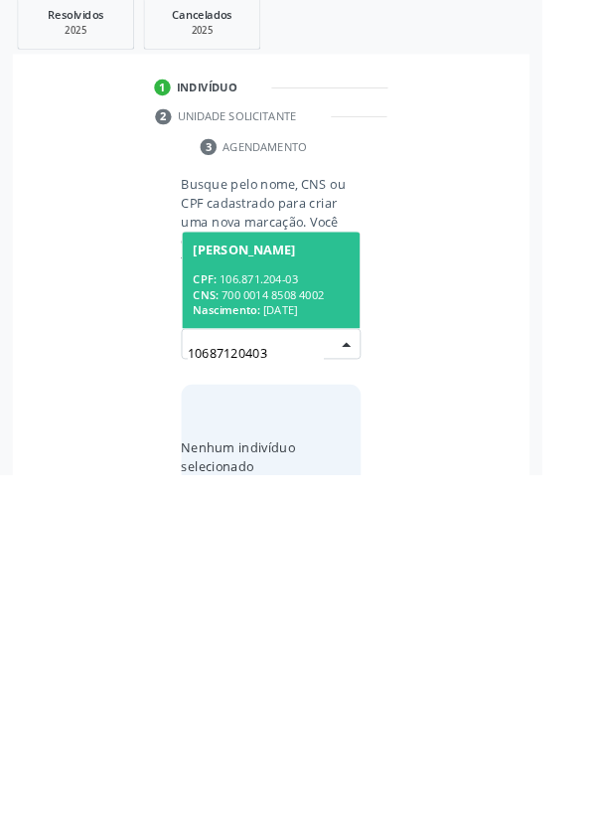
click at [344, 627] on div "CNS: 700 0014 8508 4002" at bounding box center [299, 634] width 172 height 17
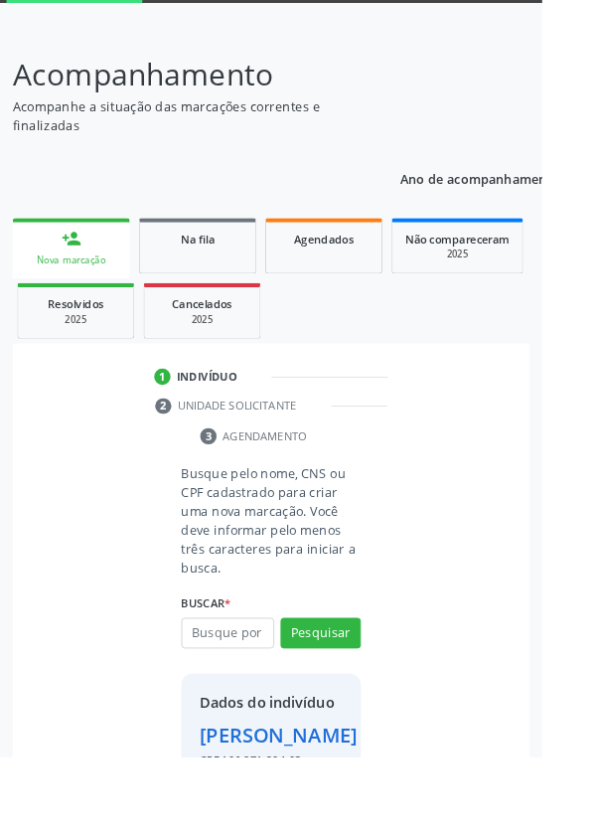
scroll to position [114, 0]
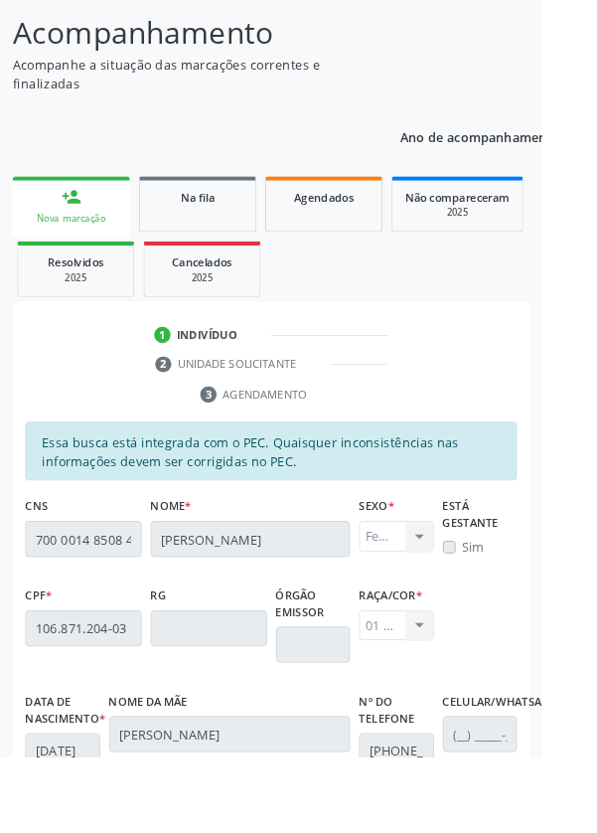
scroll to position [472, 0]
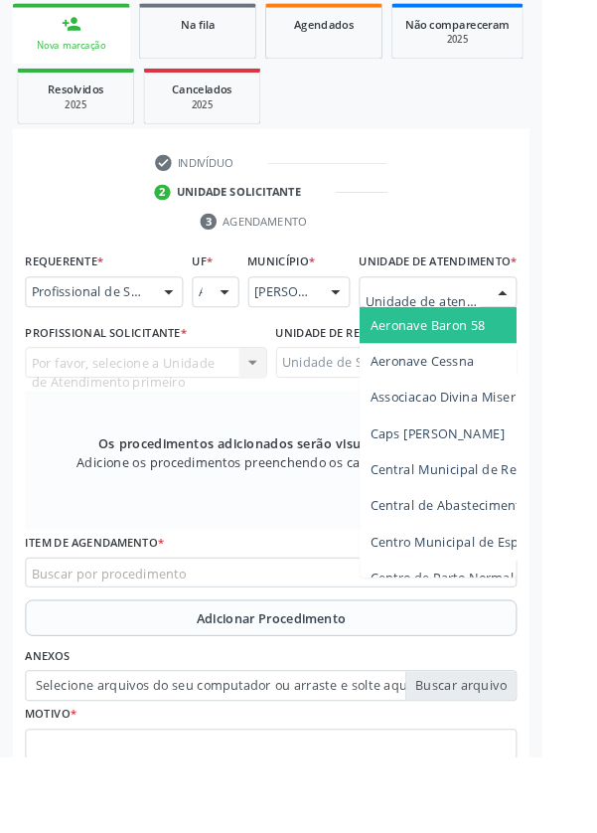
scroll to position [452, 0]
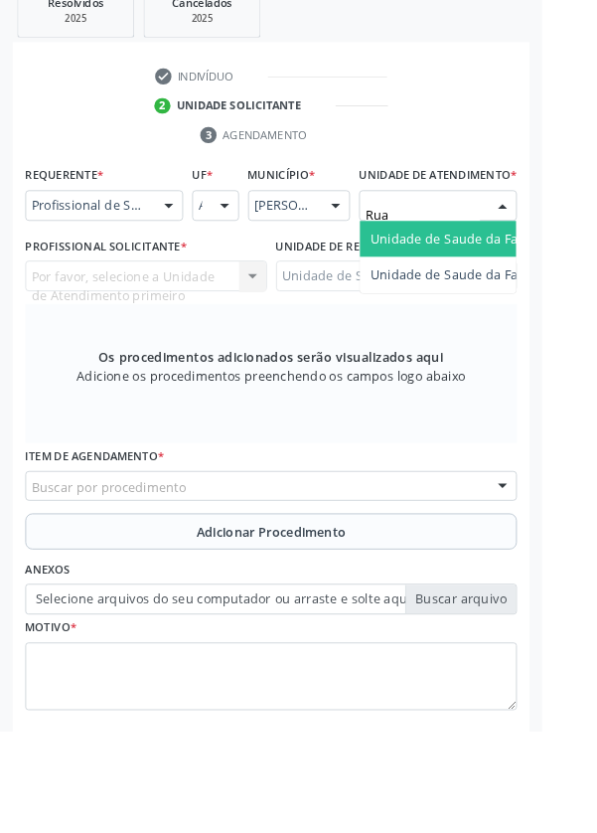
type input "Rua n"
click at [515, 299] on span "Unidade de Saude da Familia Rua [GEOGRAPHIC_DATA]" at bounding box center [593, 289] width 369 height 19
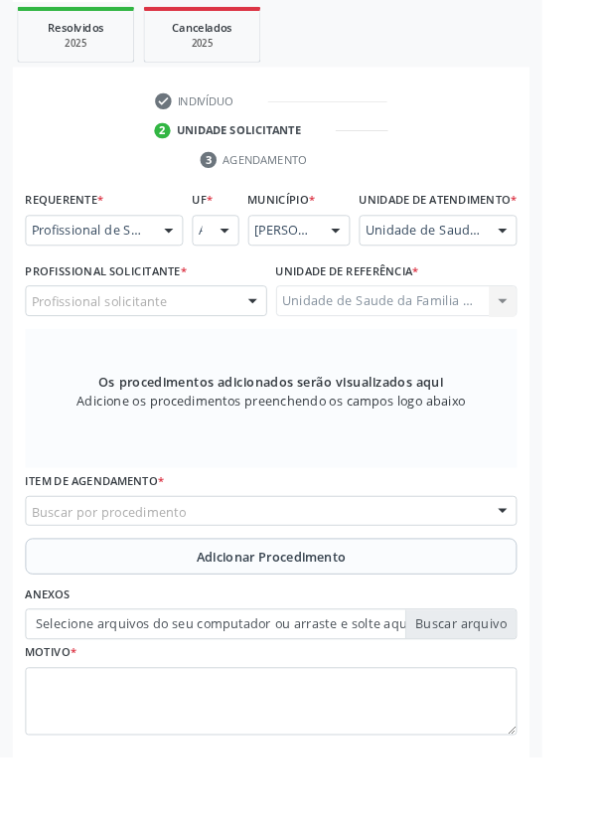
click at [265, 349] on div at bounding box center [278, 332] width 30 height 34
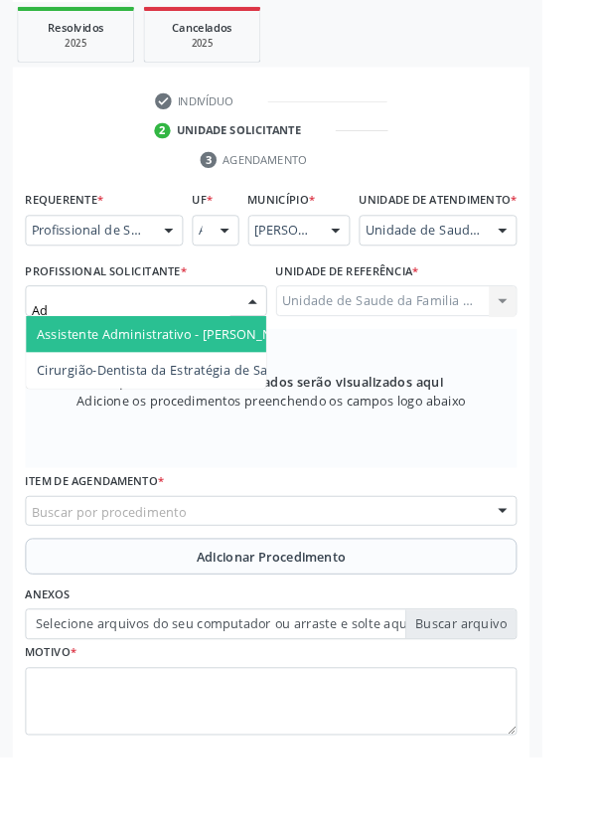
type input "Ade"
click at [243, 377] on span "Cirurgião-Dentista da Estratégia de Saúde da Família - [PERSON_NAME]" at bounding box center [279, 367] width 477 height 19
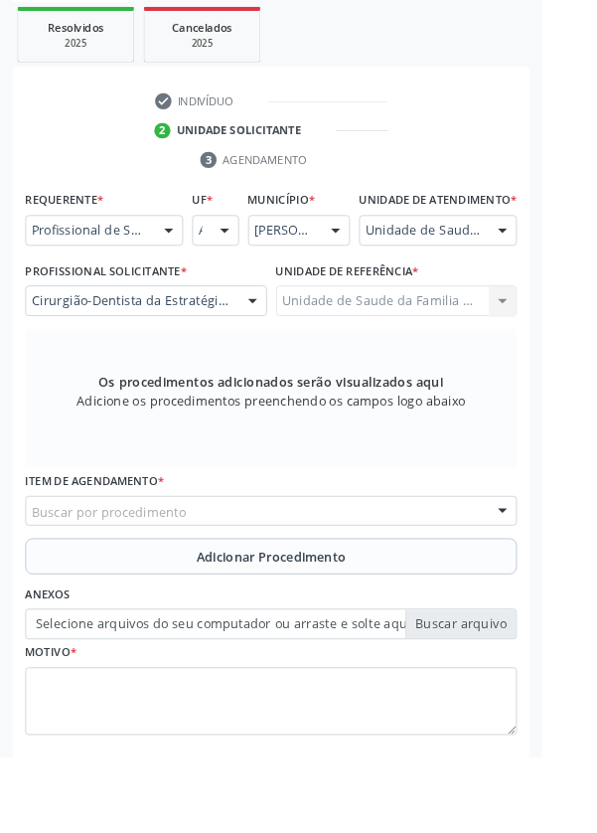
click at [366, 570] on div "Buscar por procedimento" at bounding box center [299, 563] width 542 height 34
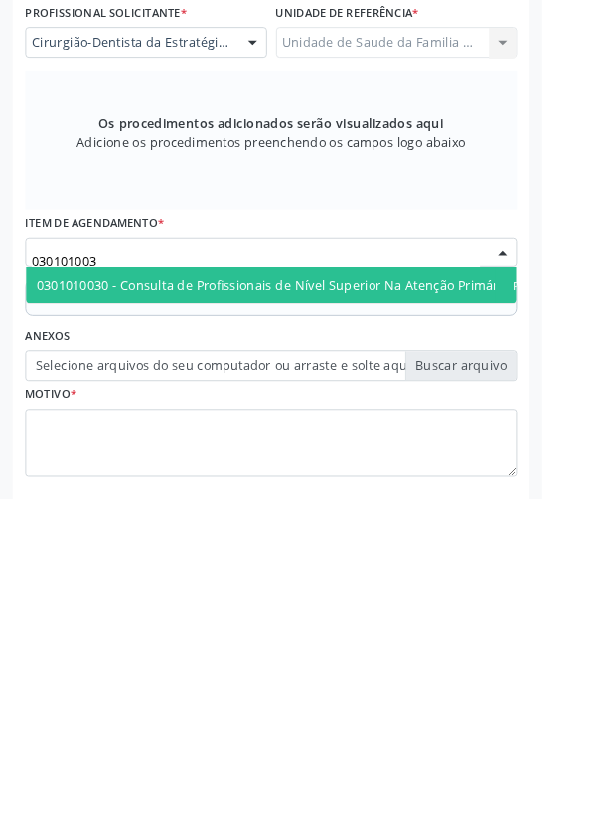
type input "0301010030"
click at [420, 607] on span "0301010030 - Consulta de Profissionais de Nível Superior Na Atenção Primária ([…" at bounding box center [363, 597] width 644 height 19
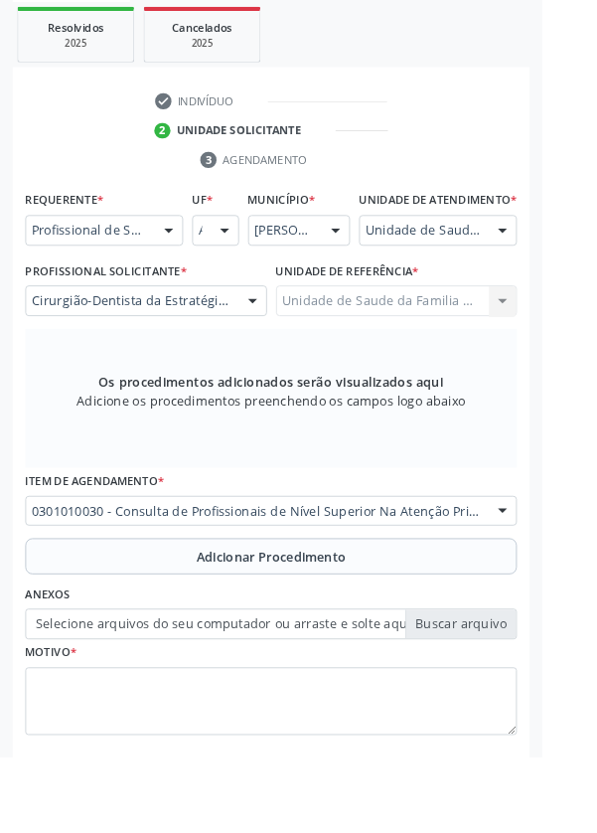
click at [368, 623] on span "Adicionar Procedimento" at bounding box center [299, 612] width 165 height 21
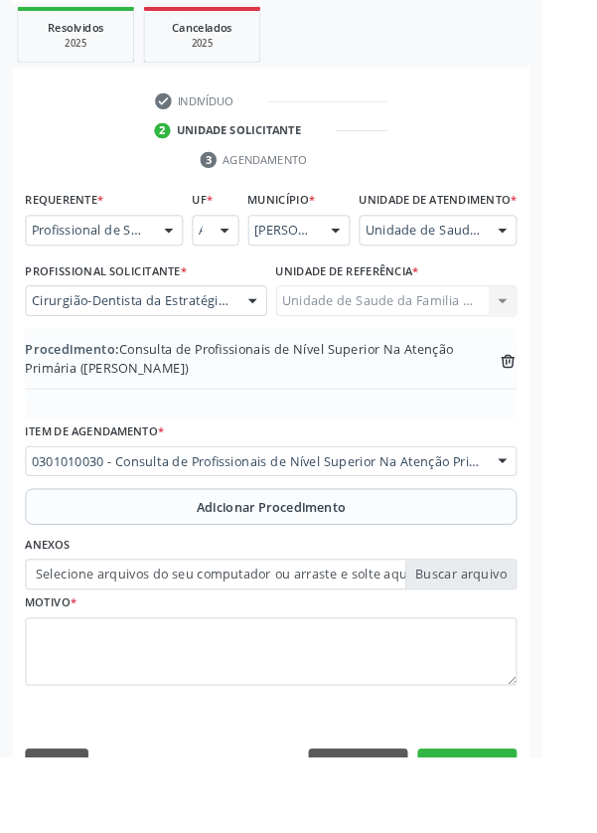
scroll to position [435, 0]
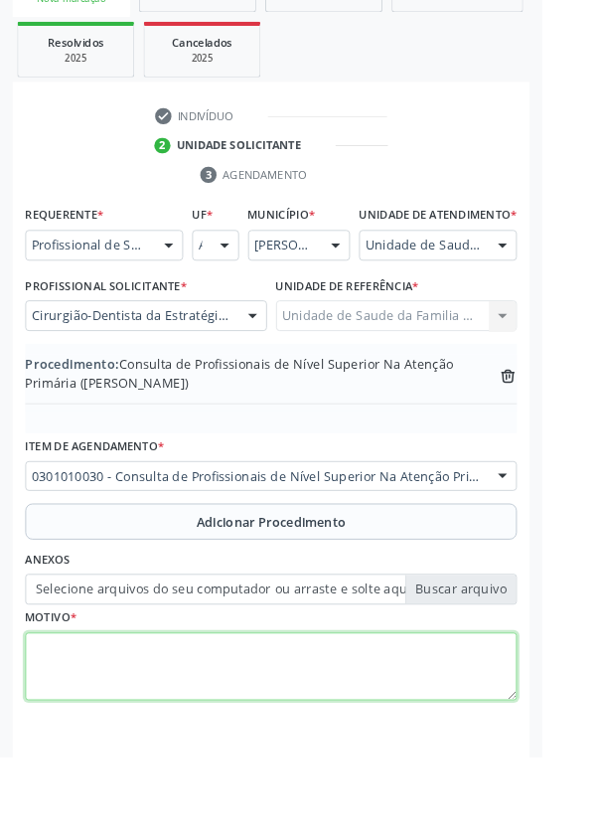
click at [104, 734] on textarea at bounding box center [299, 735] width 542 height 76
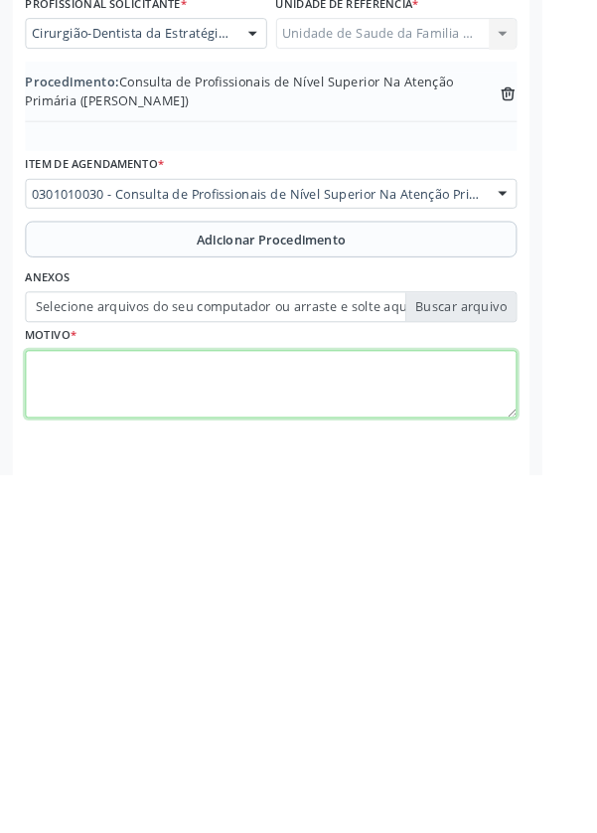
type textarea "C"
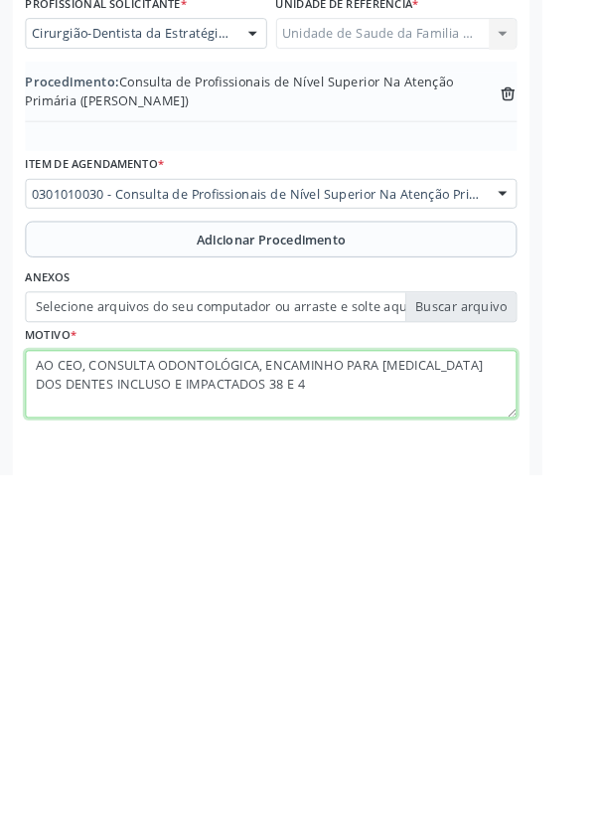
type textarea "AO CEO, CONSULTA ODONTOLÓGICA, ENCAMINHO PARA [MEDICAL_DATA] DOS DENTES INCLUSO…"
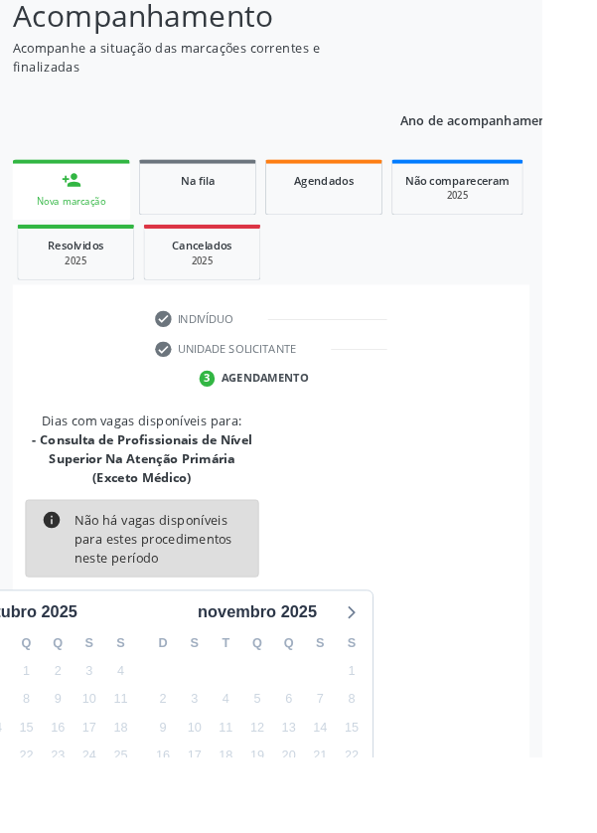
scroll to position [207, 0]
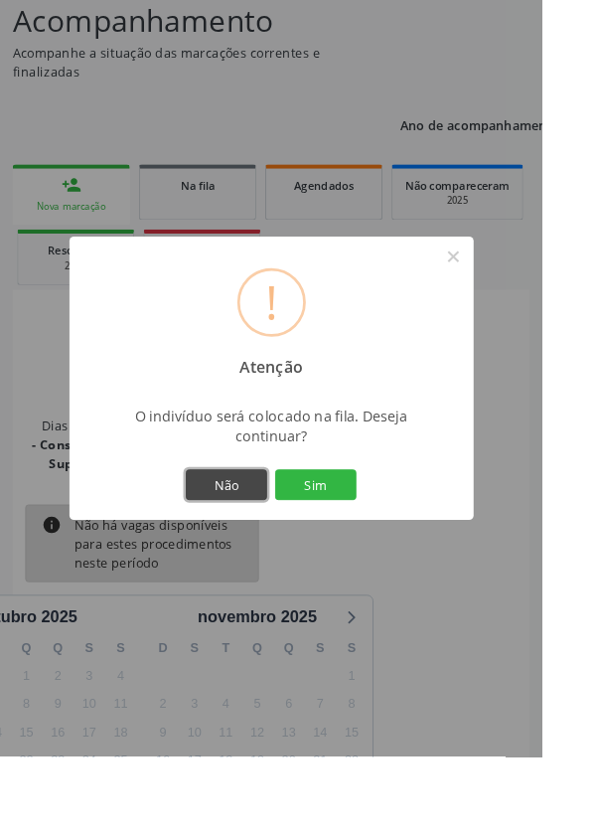
click at [289, 551] on button "Não" at bounding box center [249, 534] width 89 height 34
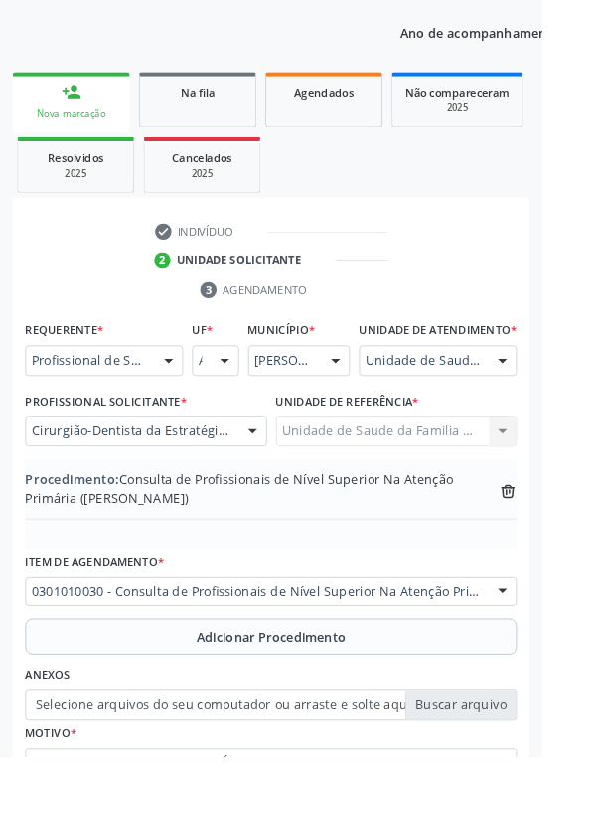
scroll to position [330, 0]
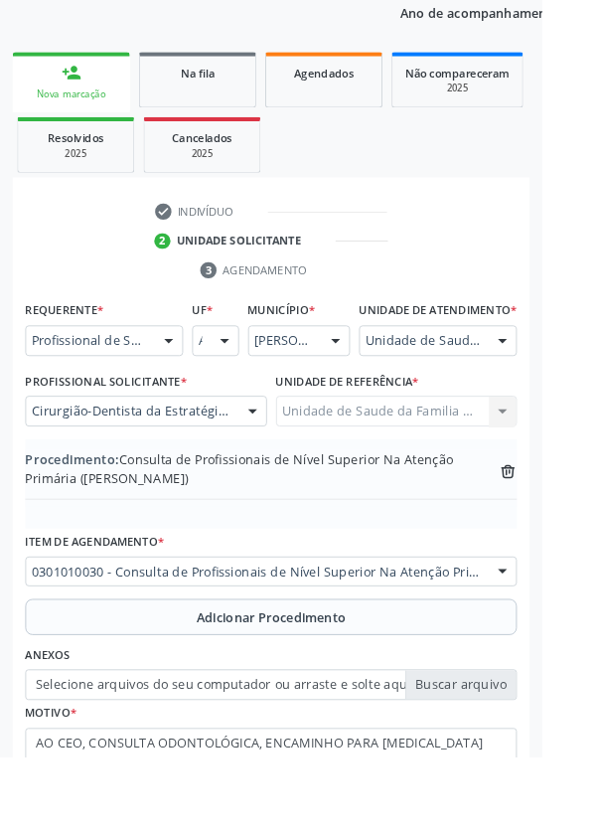
click at [525, 763] on label "Selecione arquivos do seu computador ou arraste e solte aqui" at bounding box center [299, 755] width 542 height 34
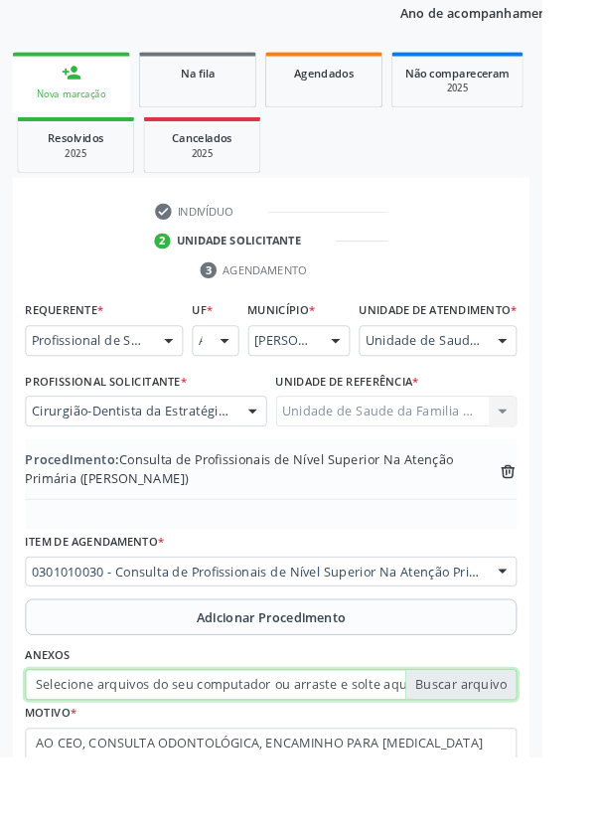
click at [525, 763] on input "Selecione arquivos do seu computador ou arraste e solte aqui" at bounding box center [299, 755] width 542 height 34
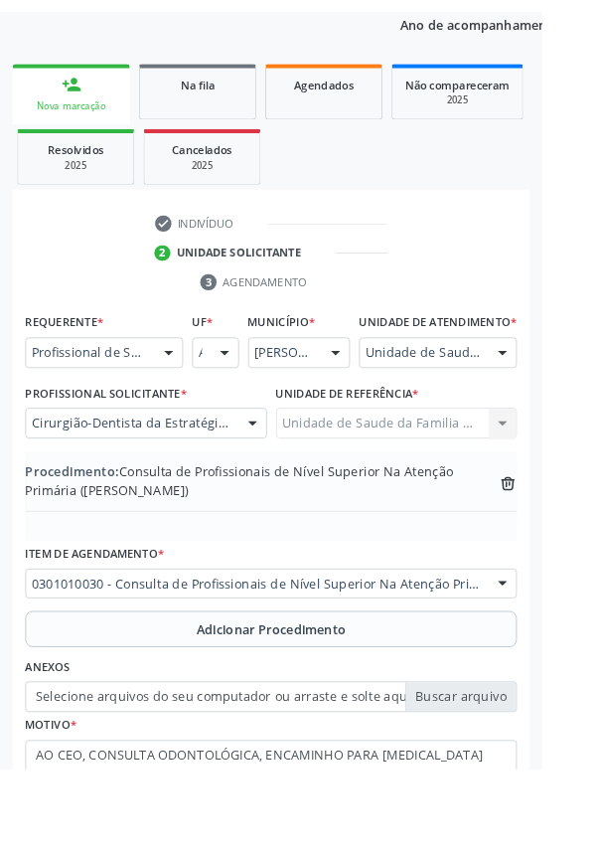
scroll to position [303, 0]
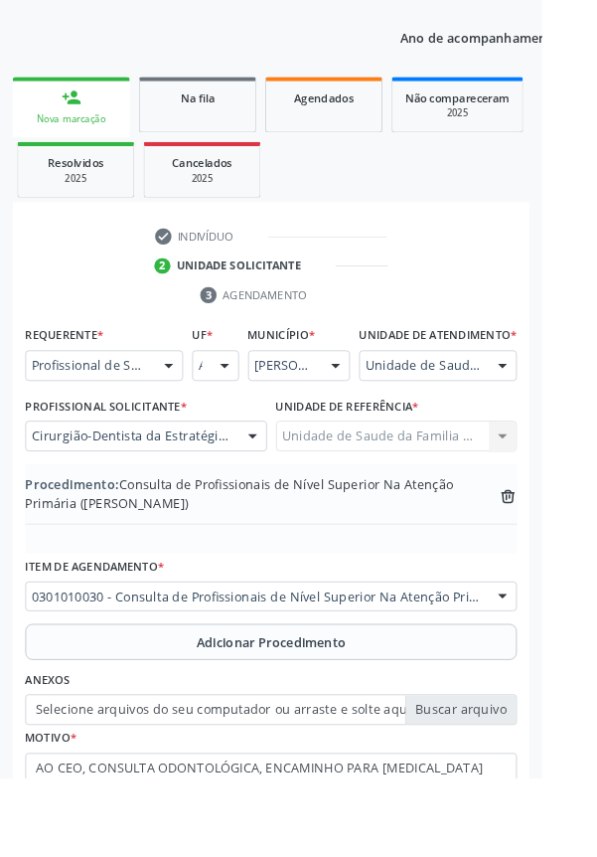
type input "C:\fakepath\17594261645072859381672250842566.jpg"
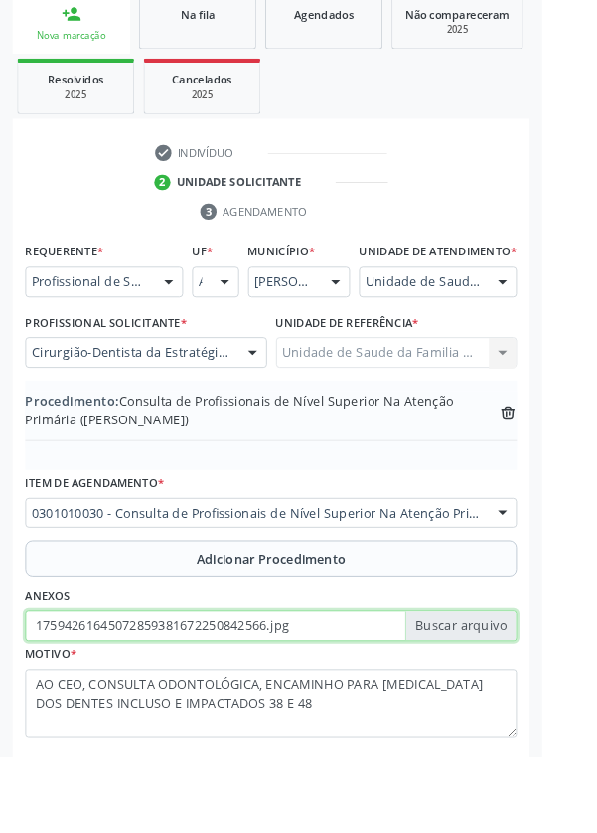
scroll to position [435, 0]
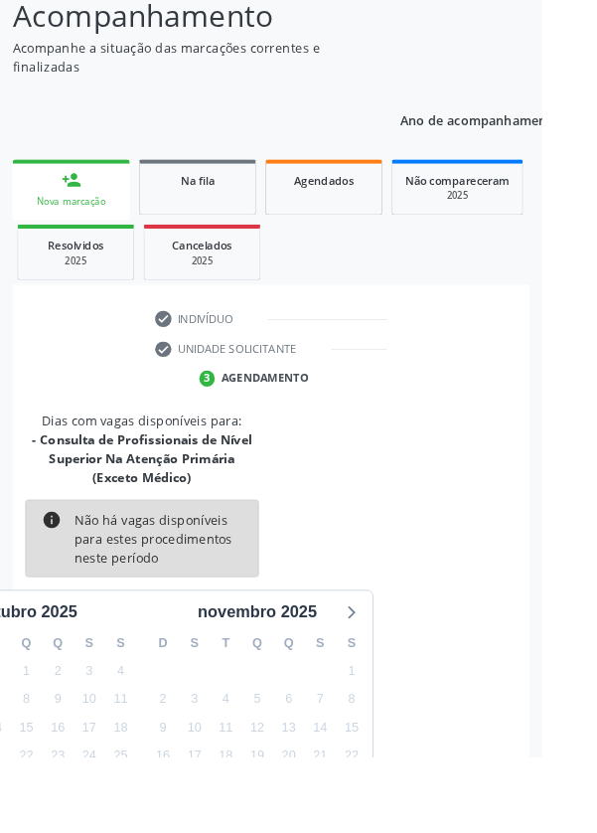
scroll to position [311, 0]
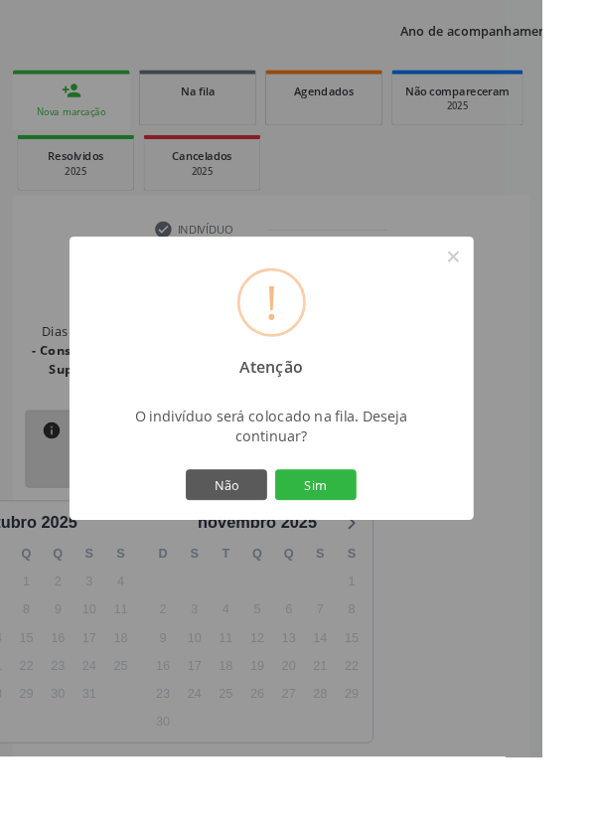
click at [393, 551] on button "Sim" at bounding box center [347, 534] width 89 height 34
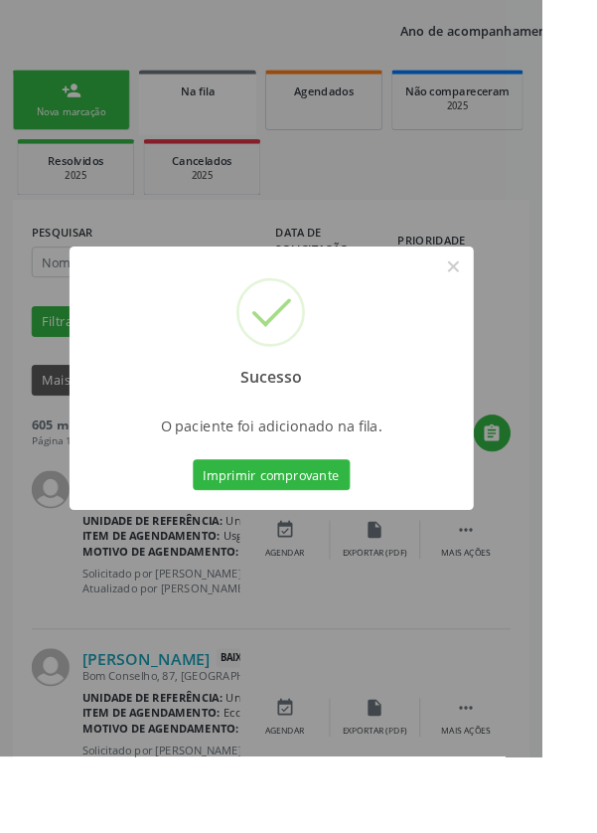
scroll to position [0, 0]
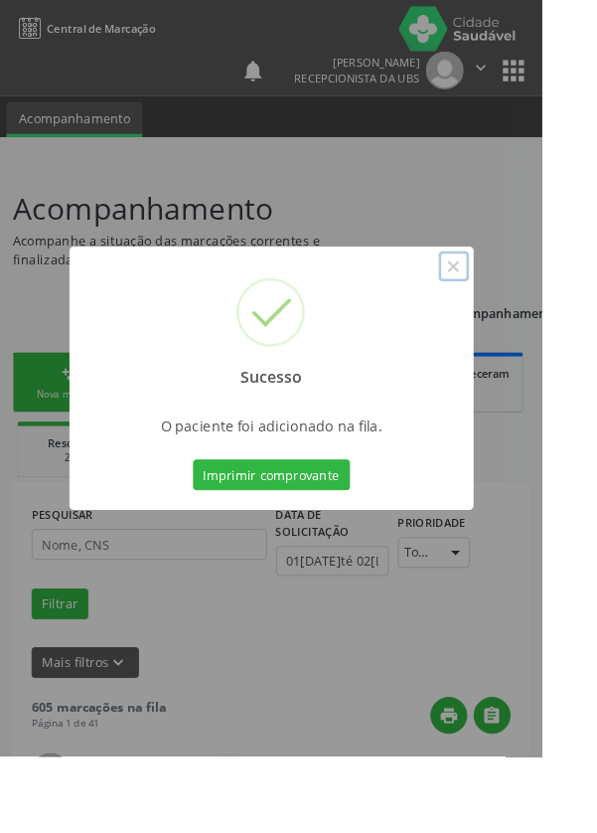
click at [517, 310] on button "×" at bounding box center [500, 293] width 34 height 34
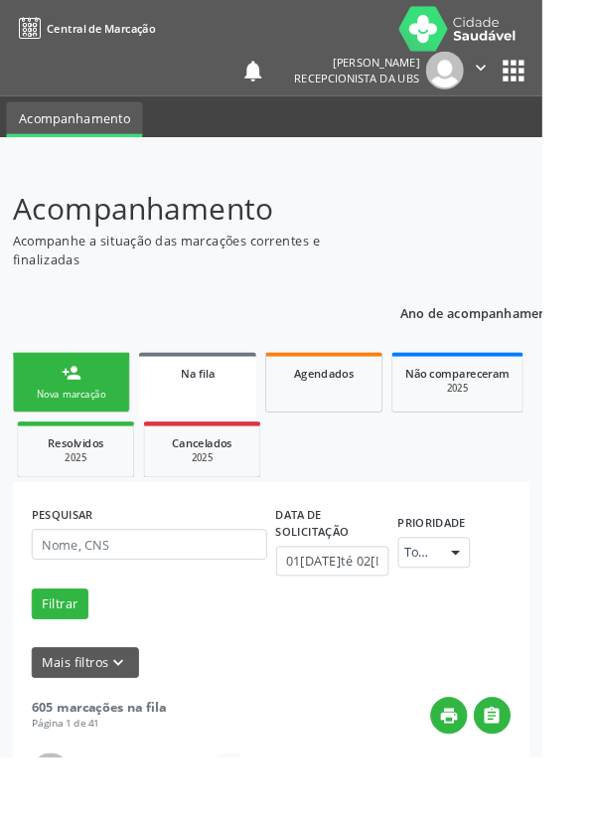
click at [86, 420] on link "person_add Nova marcação" at bounding box center [78, 421] width 129 height 67
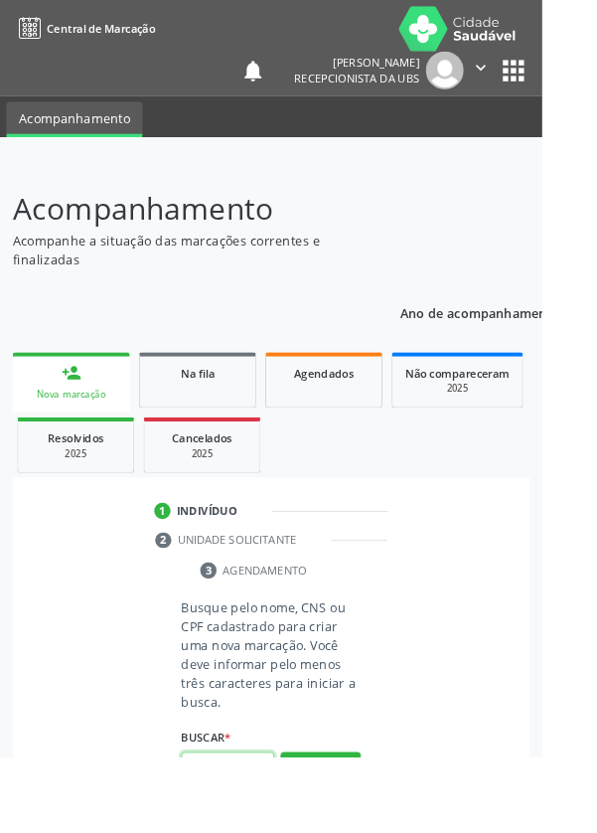
click at [257, 832] on input "text" at bounding box center [251, 845] width 102 height 34
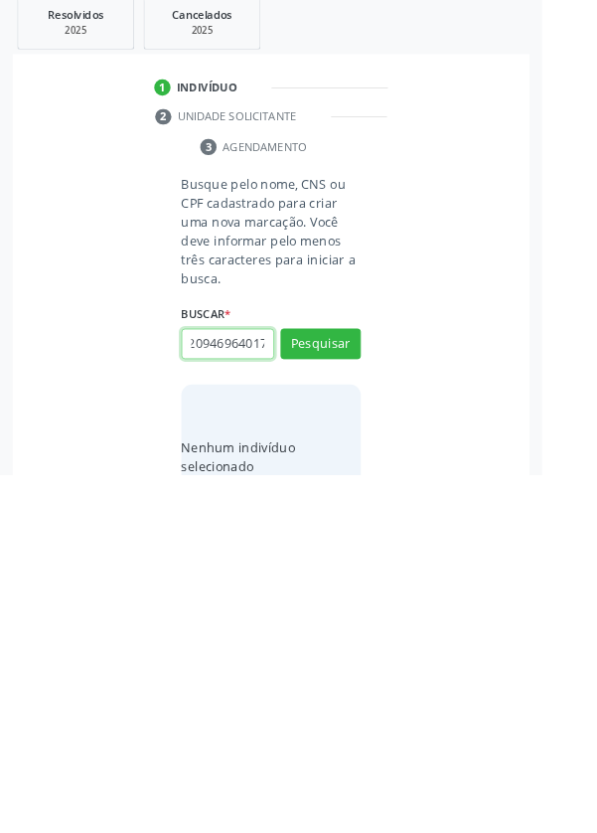
scroll to position [0, 36]
type input "705209469640172"
click at [382, 678] on button "Pesquisar" at bounding box center [353, 689] width 88 height 34
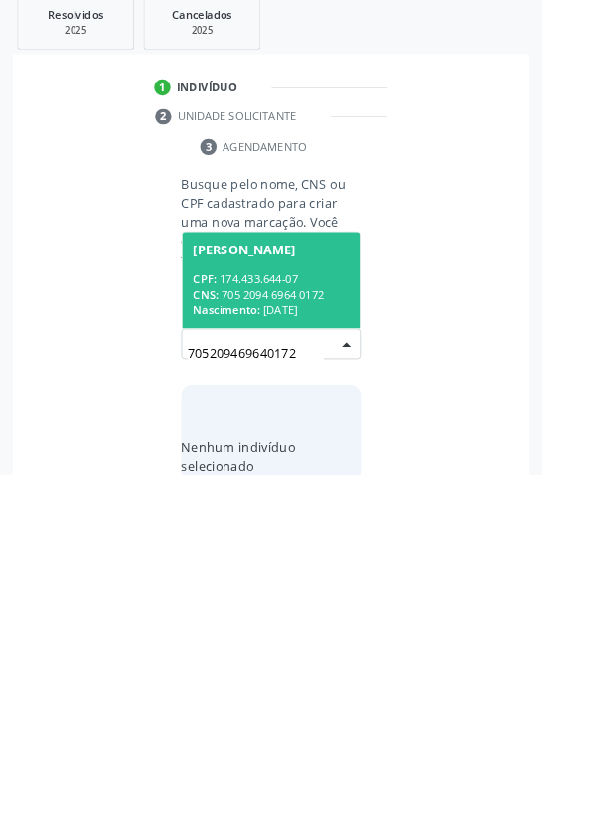
click at [324, 616] on div "CPF: 174.433.644-07" at bounding box center [299, 617] width 172 height 17
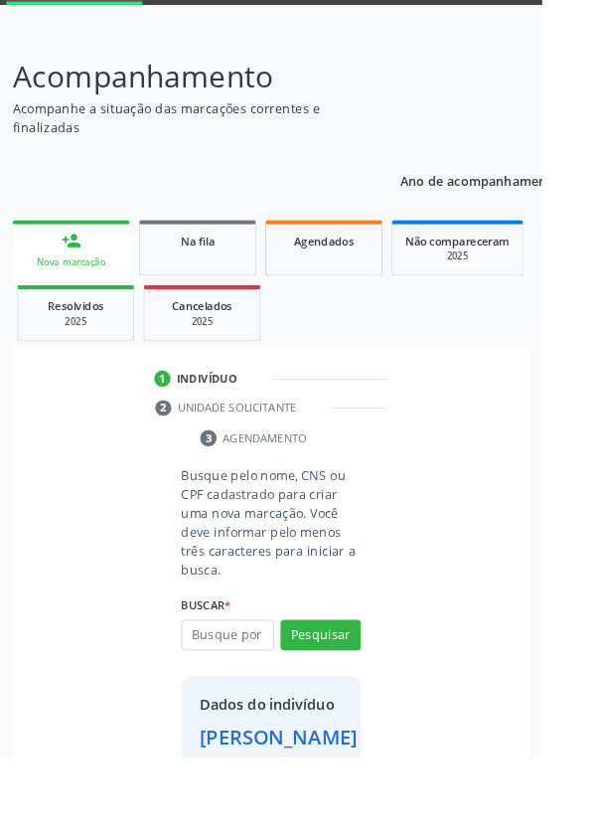
scroll to position [114, 0]
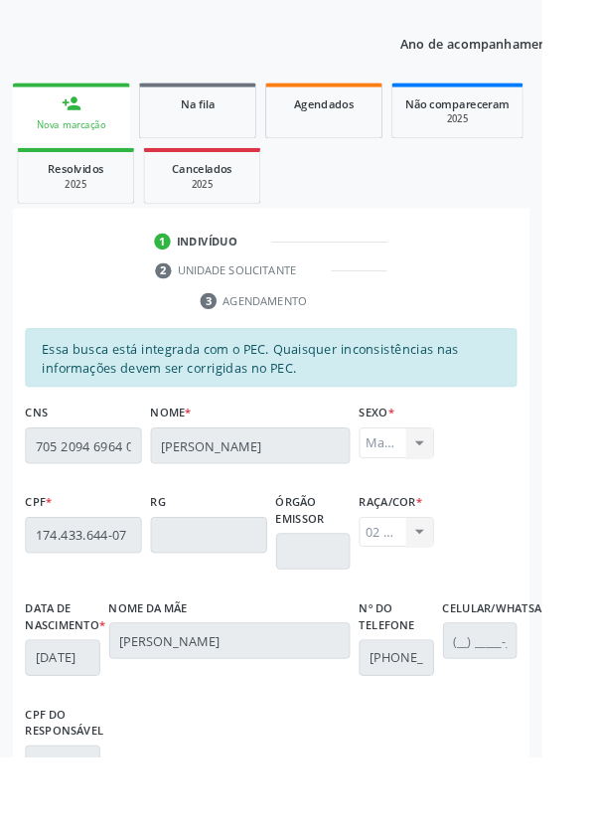
scroll to position [472, 0]
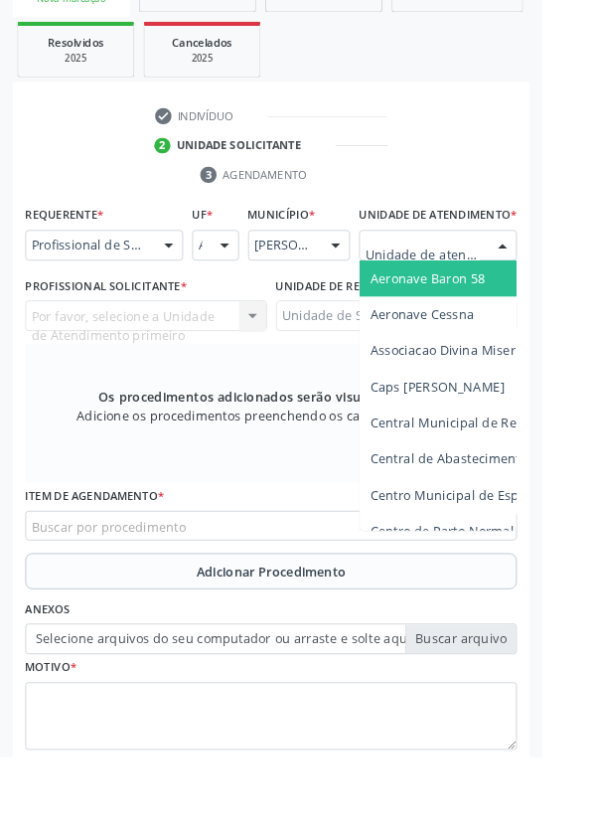
scroll to position [480, 0]
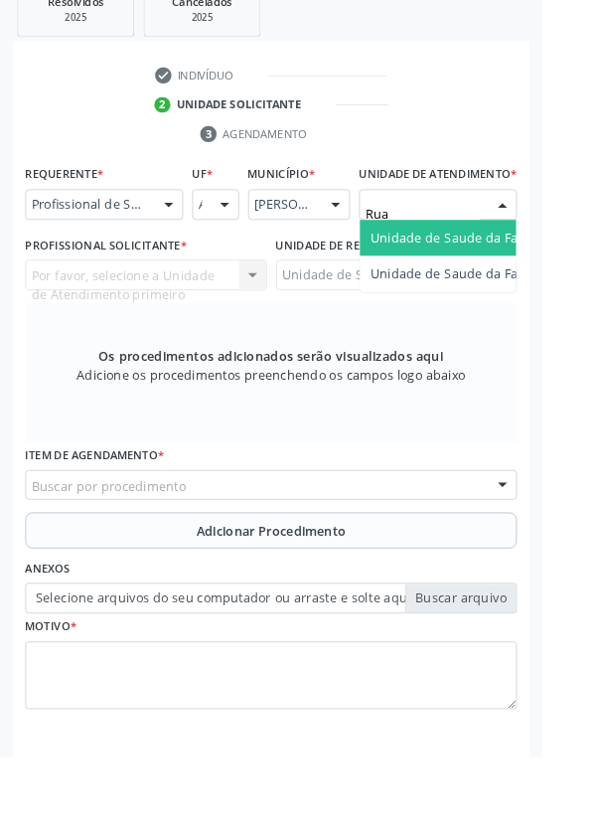
type input "Rua n"
click at [525, 270] on span "Unidade de Saude da Familia Rua [GEOGRAPHIC_DATA]" at bounding box center [593, 261] width 369 height 19
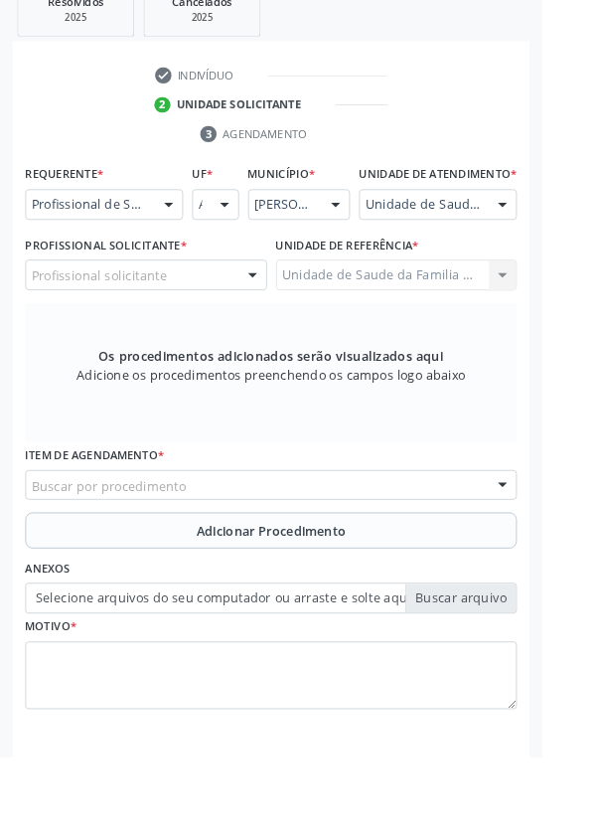
click at [212, 320] on div "Profissional solicitante" at bounding box center [161, 303] width 266 height 34
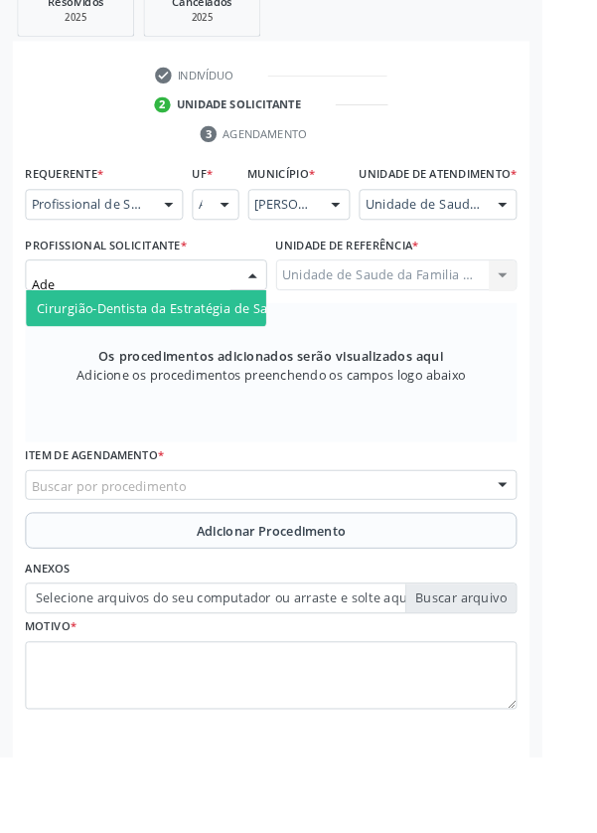
type input "Adel"
click at [234, 349] on span "Cirurgião-Dentista da Estratégia de Saúde da Família - [PERSON_NAME]" at bounding box center [279, 339] width 477 height 19
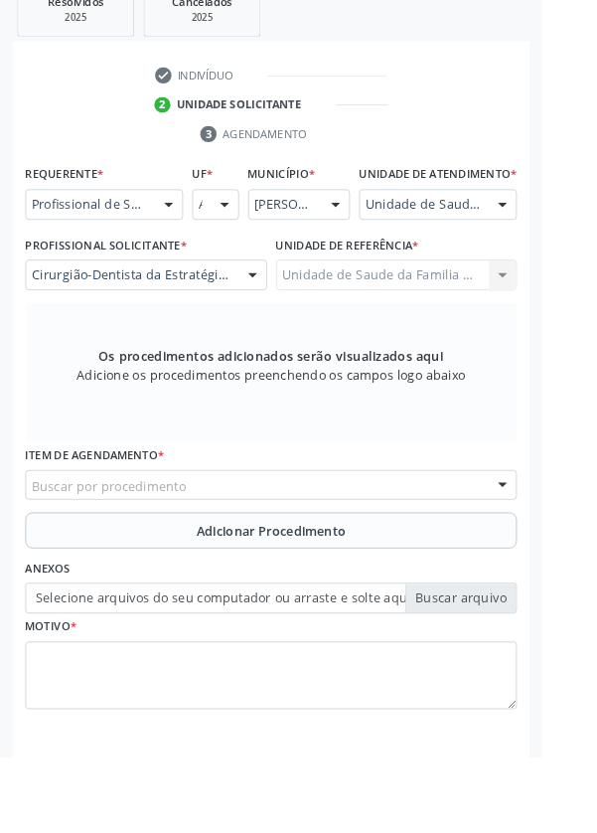
click at [340, 540] on div "Buscar por procedimento" at bounding box center [299, 535] width 542 height 34
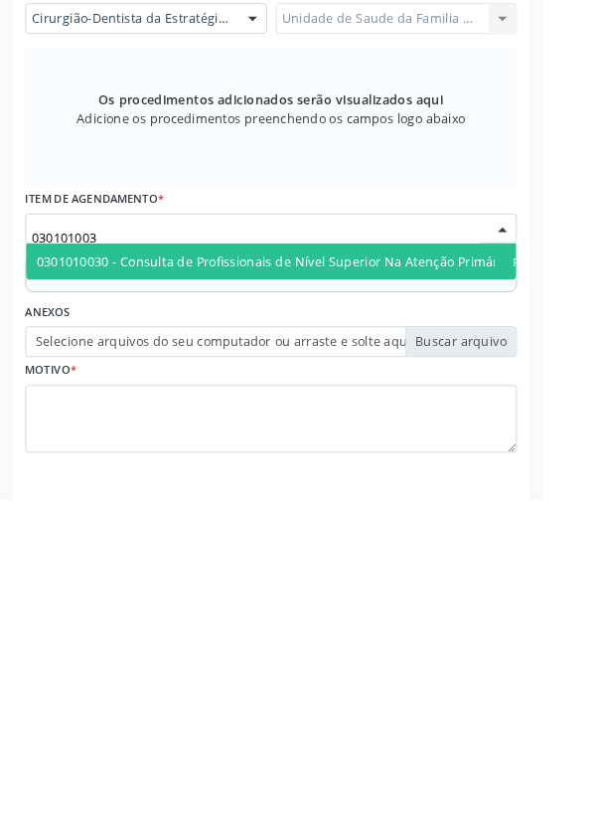
type input "0301010030"
click at [384, 579] on span "0301010030 - Consulta de Profissionais de Nível Superior Na Atenção Primária ([…" at bounding box center [363, 570] width 644 height 19
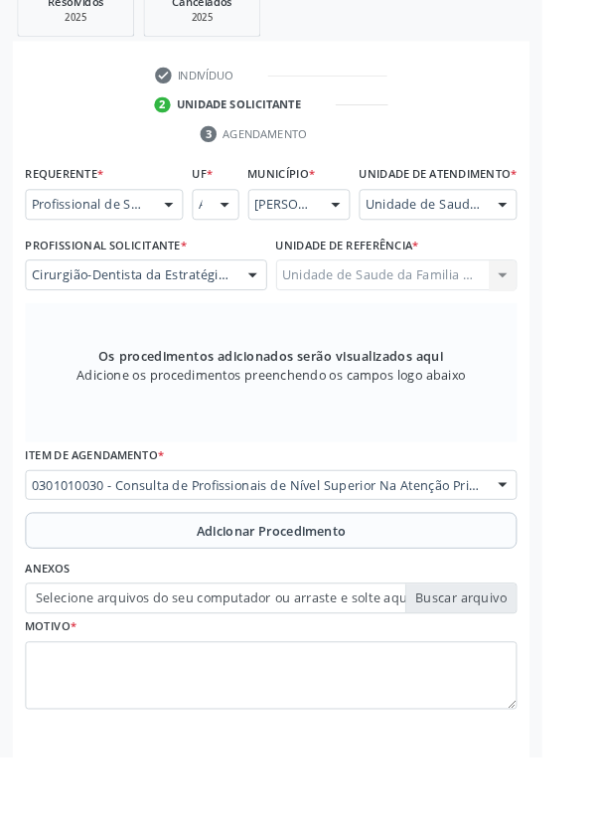
click at [365, 593] on span "Adicionar Procedimento" at bounding box center [299, 584] width 165 height 21
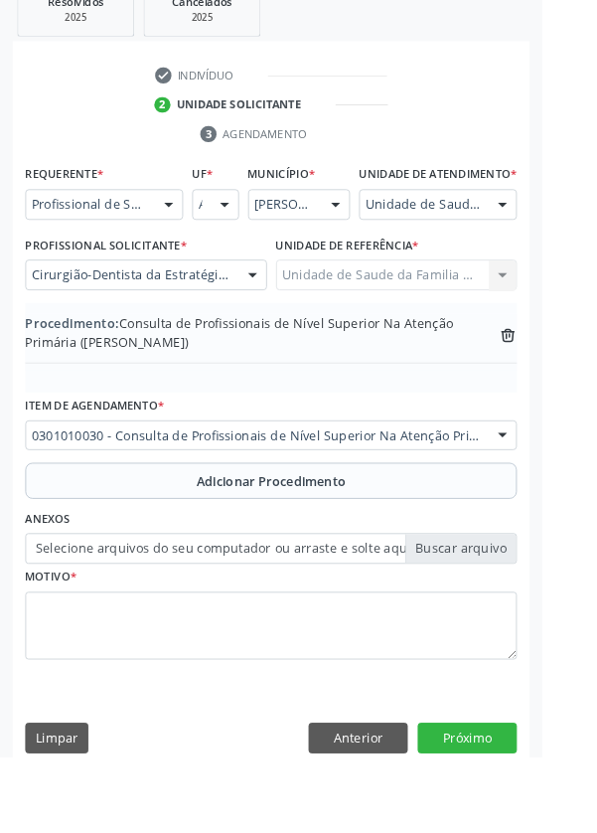
scroll to position [435, 0]
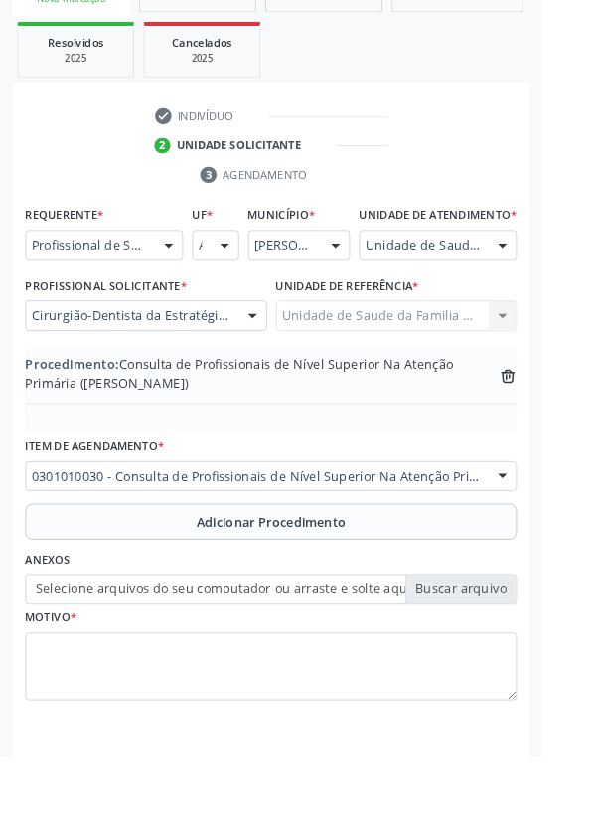
click at [520, 658] on label "Selecione arquivos do seu computador ou arraste e solte aqui" at bounding box center [299, 649] width 542 height 34
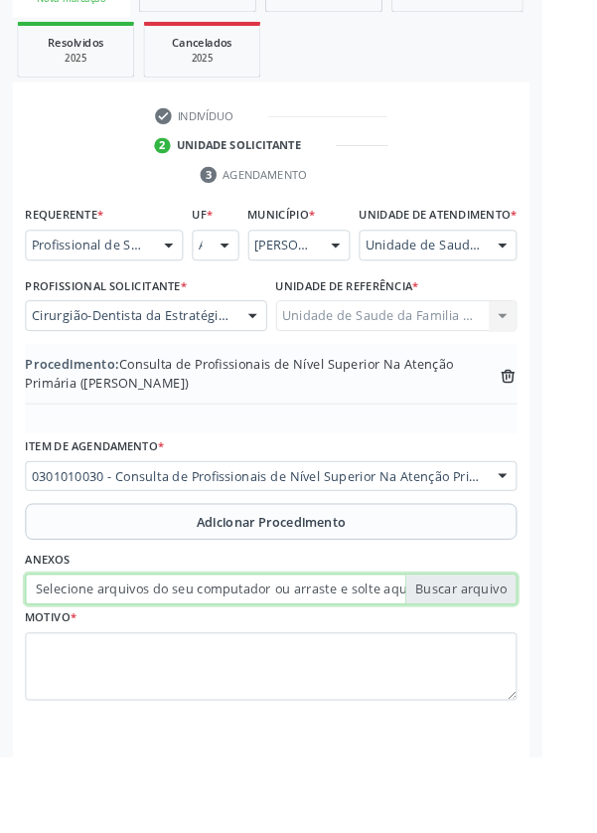
click at [520, 658] on input "Selecione arquivos do seu computador ou arraste e solte aqui" at bounding box center [299, 649] width 542 height 34
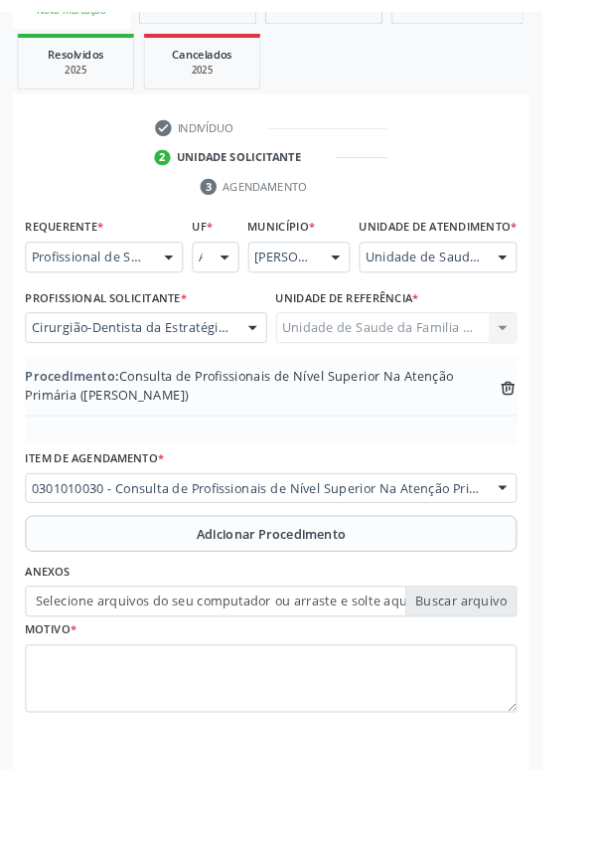
scroll to position [409, 0]
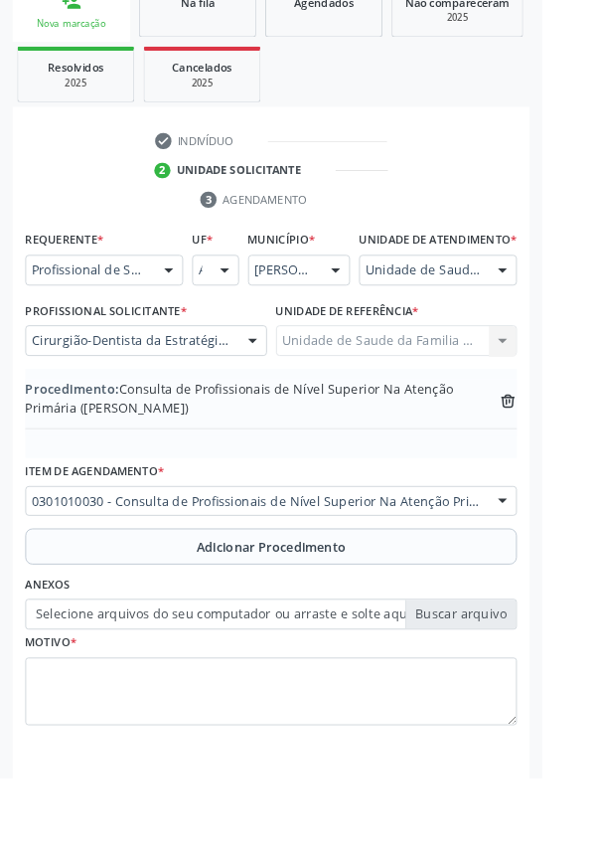
type input "C:\fakepath\1759426262717116536235134037172.jpg"
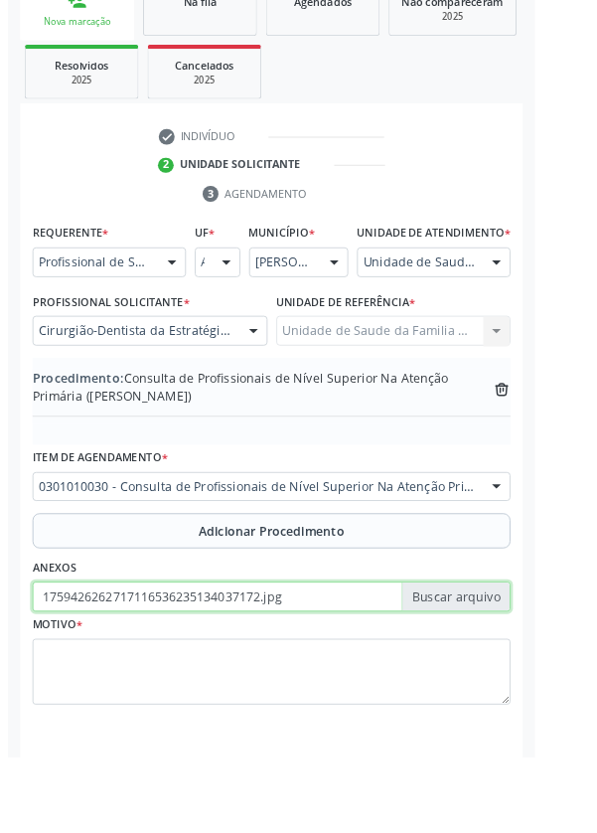
scroll to position [435, 0]
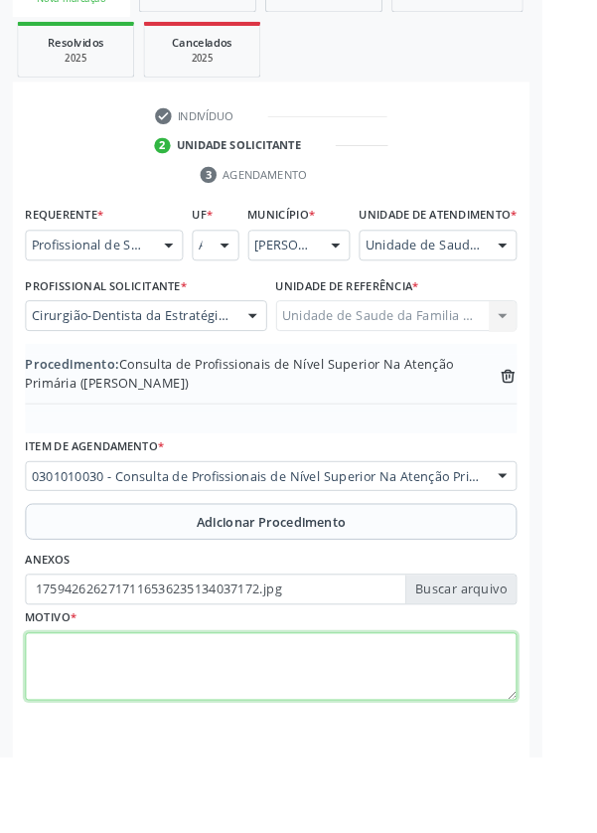
click at [162, 757] on textarea at bounding box center [299, 735] width 542 height 76
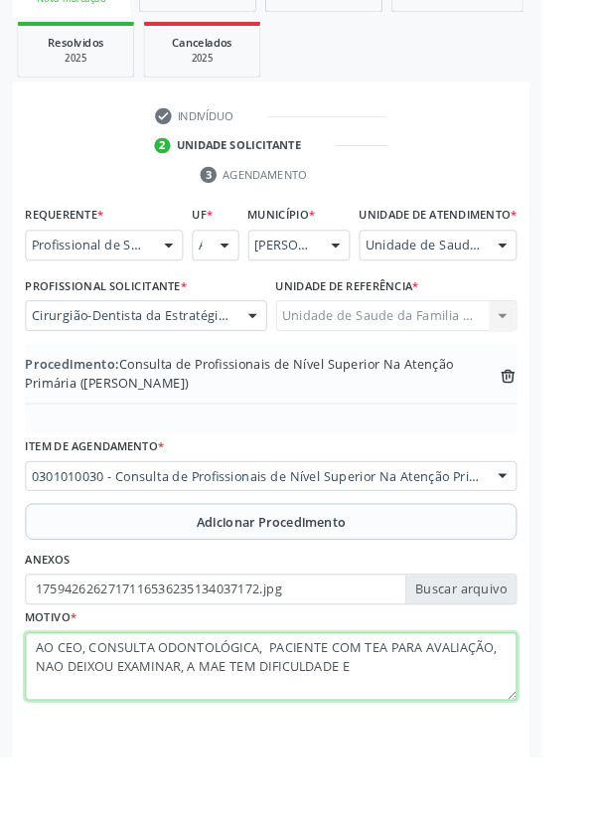
click at [410, 755] on textarea "AO CEO, CONSULTA ODONTOLÓGICA, PACIENTE COM TEA PARA AVALIAÇÃO, NAO DEIXOU EXAM…" at bounding box center [299, 735] width 542 height 76
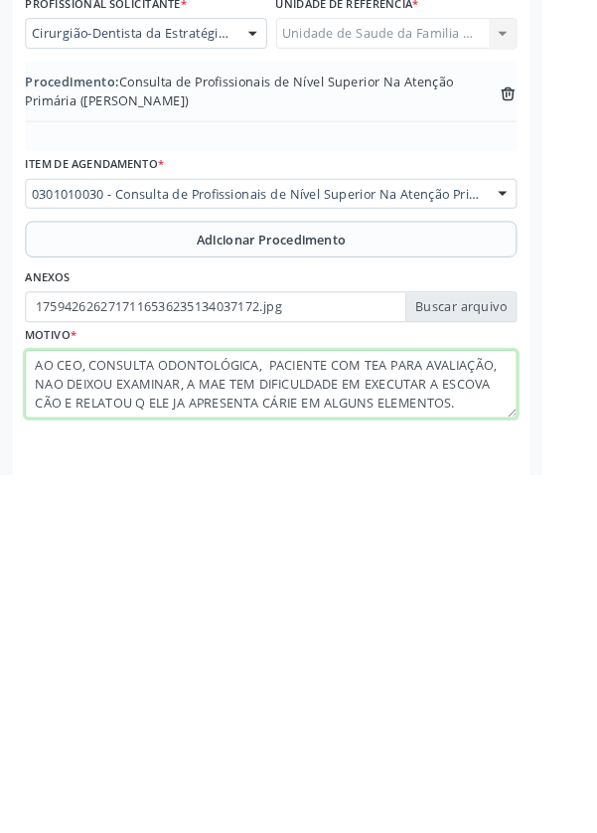
scroll to position [14, 0]
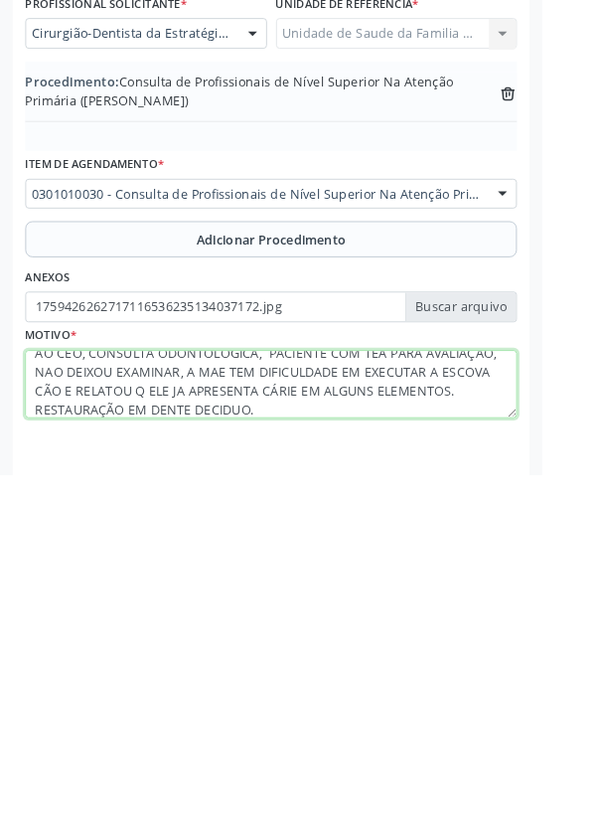
type textarea "AO CEO, CONSULTA ODONTOLÓGICA, PACIENTE COM TEA PARA AVALIAÇÃO, NAO DEIXOU EXAM…"
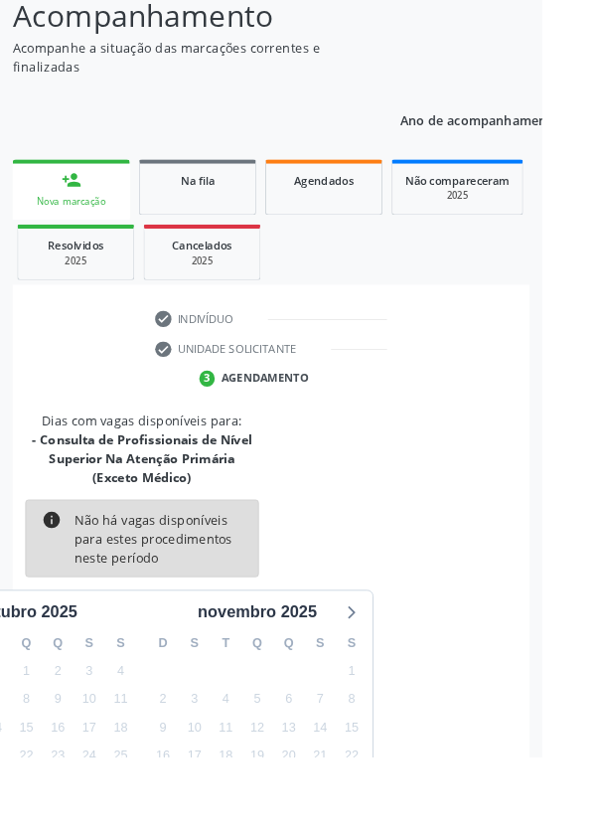
scroll to position [207, 0]
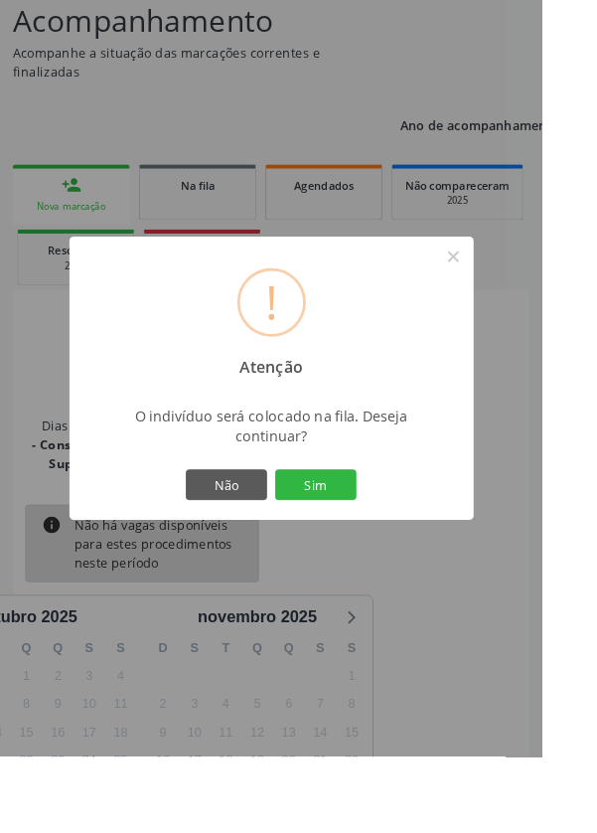
click at [393, 551] on button "Sim" at bounding box center [347, 534] width 89 height 34
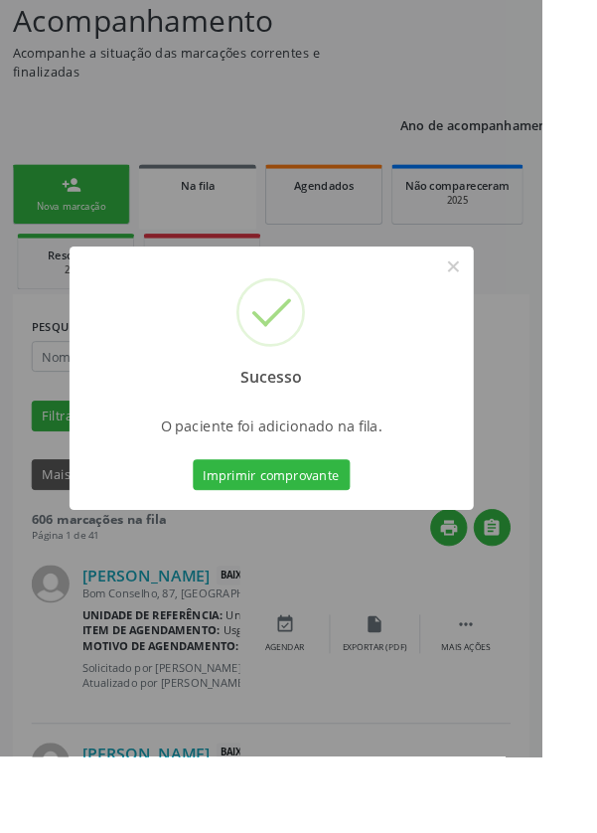
scroll to position [0, 0]
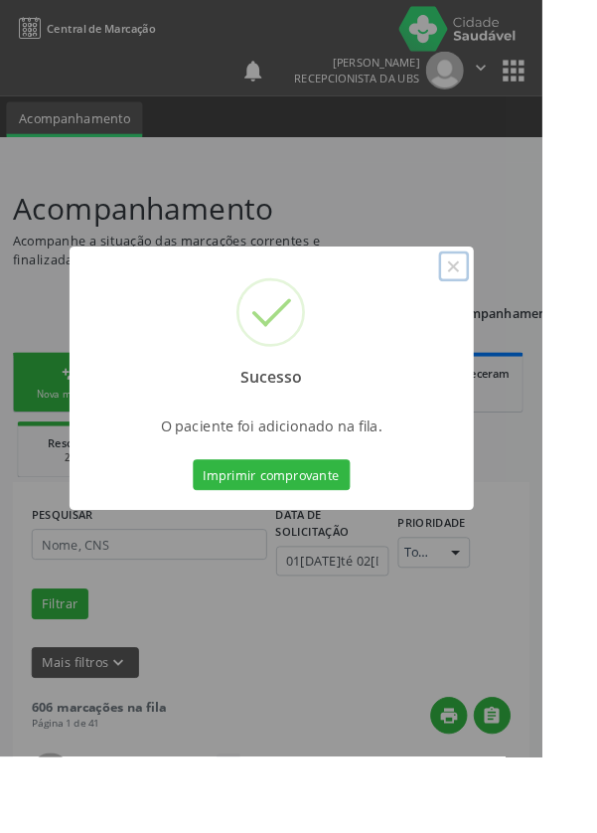
click at [517, 310] on button "×" at bounding box center [500, 293] width 34 height 34
